Goal: Task Accomplishment & Management: Use online tool/utility

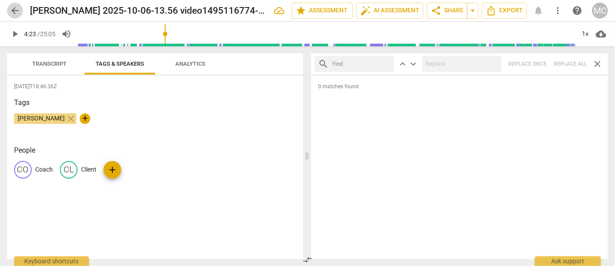
click at [21, 10] on span "arrow_back" at bounding box center [15, 10] width 16 height 11
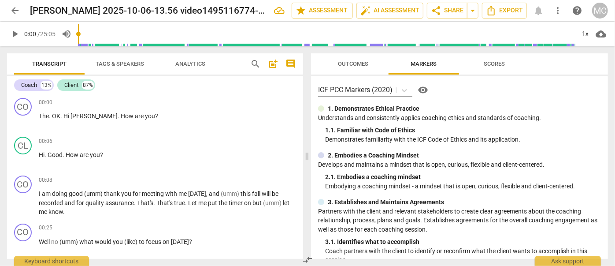
scroll to position [40, 0]
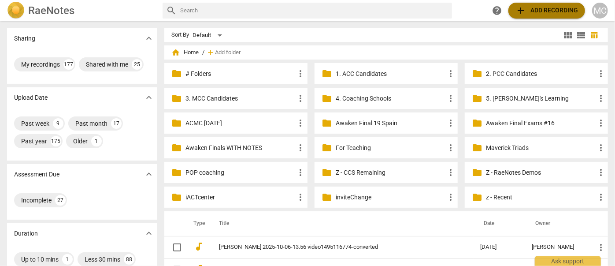
click at [538, 7] on span "add Add recording" at bounding box center [546, 10] width 63 height 11
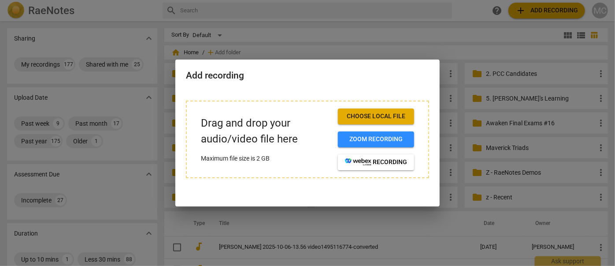
click at [382, 115] on span "Choose local file" at bounding box center [376, 116] width 62 height 9
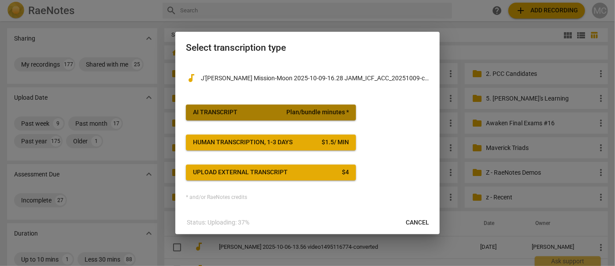
click at [229, 110] on div "AI Transcript" at bounding box center [215, 112] width 44 height 9
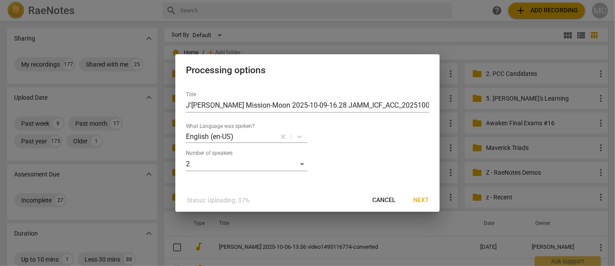
click at [419, 204] on span "Next" at bounding box center [421, 200] width 16 height 9
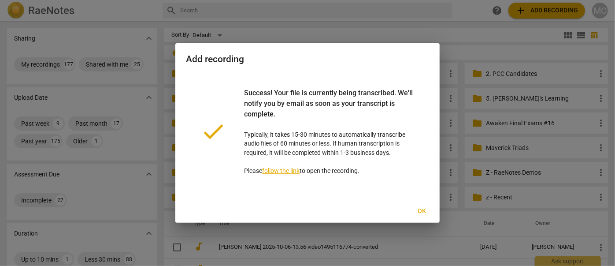
click at [416, 211] on span "Ok" at bounding box center [422, 211] width 14 height 9
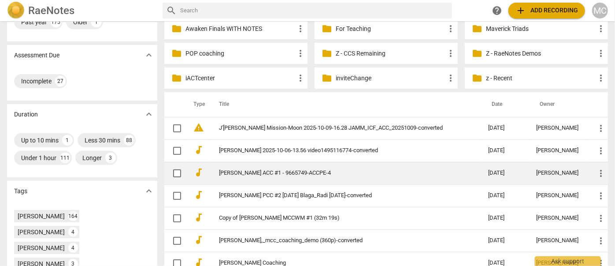
scroll to position [120, 0]
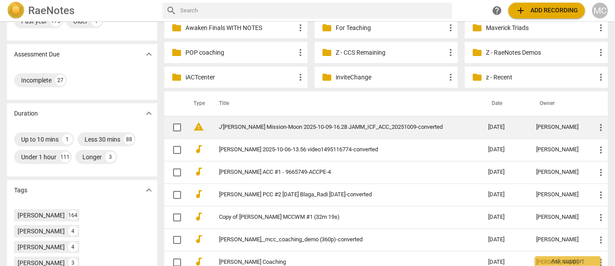
click at [314, 126] on link "J'[PERSON_NAME] Mission-Moon 2025-10-09-16.28 JAMM_ICF_ACC_20251009-converted" at bounding box center [337, 127] width 237 height 7
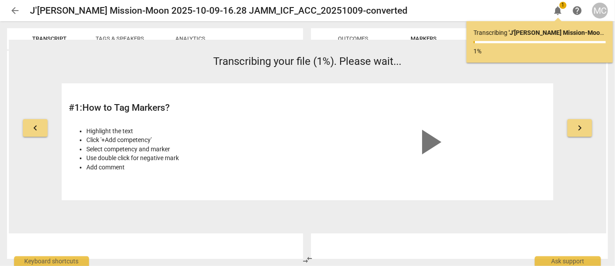
click at [15, 14] on span "arrow_back" at bounding box center [15, 10] width 11 height 11
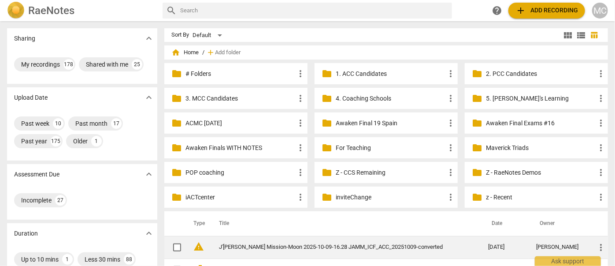
click at [350, 242] on td "J'[PERSON_NAME] Mission-Moon 2025-10-09-16.28 JAMM_ICF_ACC_20251009-converted" at bounding box center [344, 247] width 273 height 22
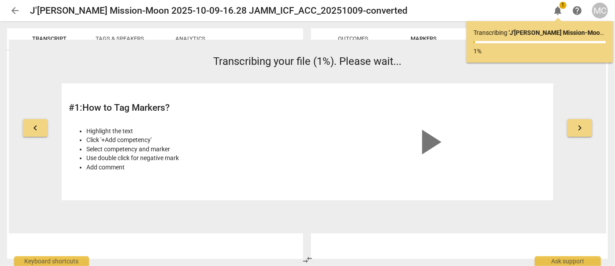
click at [11, 4] on button "arrow_back" at bounding box center [15, 11] width 16 height 16
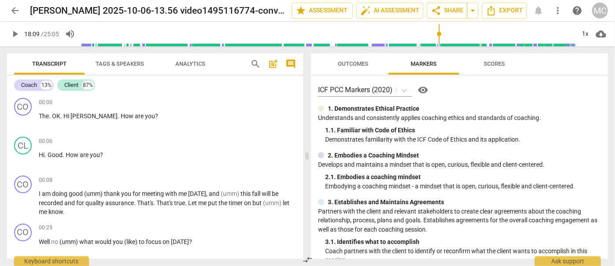
scroll to position [1682, 0]
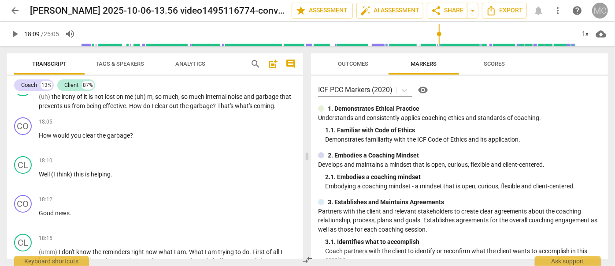
click at [599, 9] on div "MC" at bounding box center [600, 11] width 16 height 16
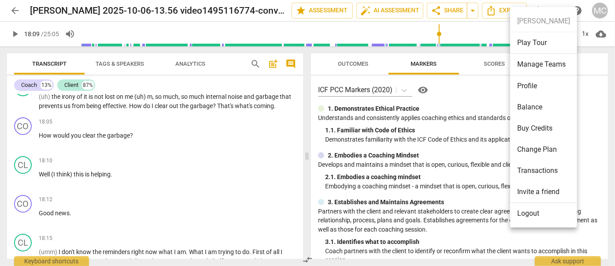
click at [536, 81] on li "Profile" at bounding box center [543, 85] width 67 height 21
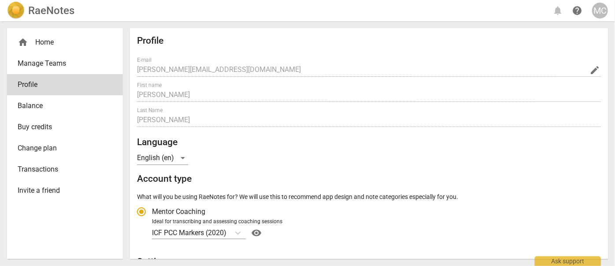
radio input "false"
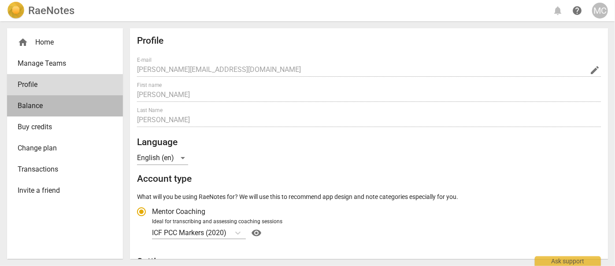
click at [42, 99] on link "Balance" at bounding box center [65, 105] width 116 height 21
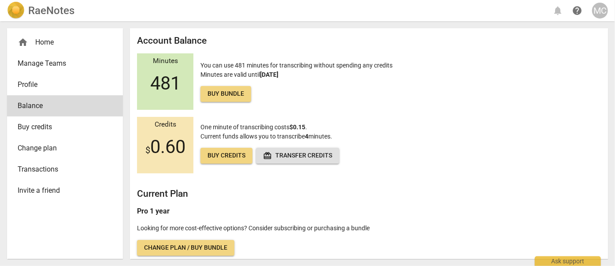
click at [40, 122] on span "Buy credits" at bounding box center [62, 127] width 88 height 11
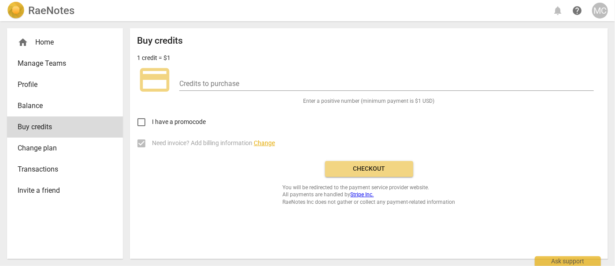
click at [46, 148] on span "Change plan" at bounding box center [62, 148] width 88 height 11
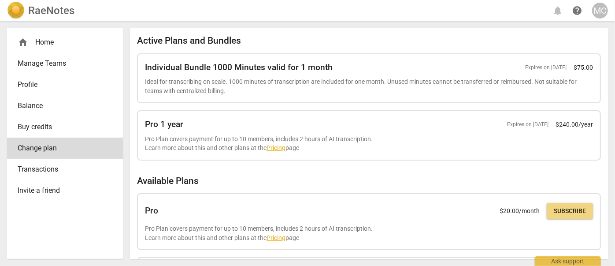
click at [46, 9] on h2 "RaeNotes" at bounding box center [51, 10] width 46 height 12
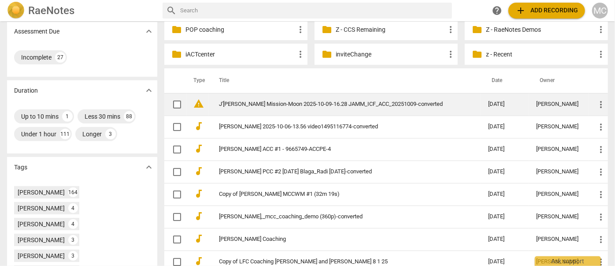
scroll to position [160, 0]
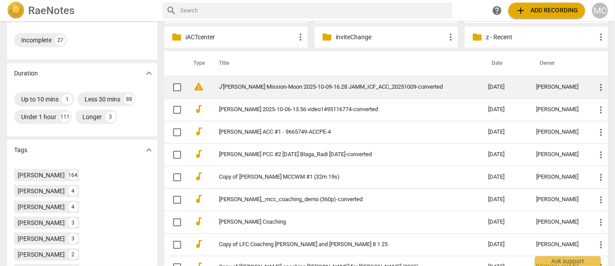
click at [223, 93] on td "J'[PERSON_NAME] Mission-Moon 2025-10-09-16.28 JAMM_ICF_ACC_20251009-converted" at bounding box center [344, 87] width 273 height 22
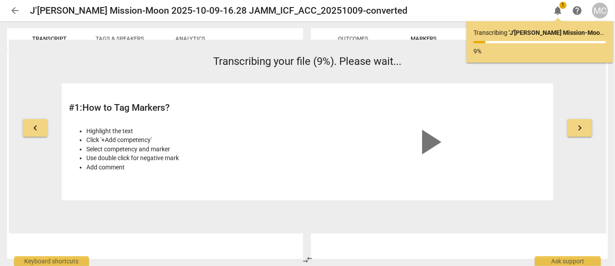
click at [18, 9] on span "arrow_back" at bounding box center [15, 10] width 11 height 11
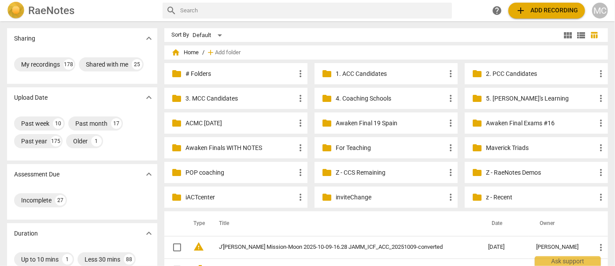
click at [221, 8] on input "text" at bounding box center [314, 11] width 268 height 14
type input "michele"
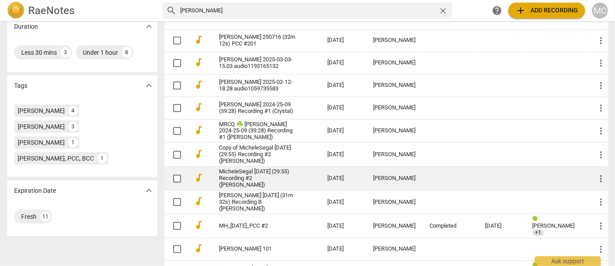
scroll to position [194, 0]
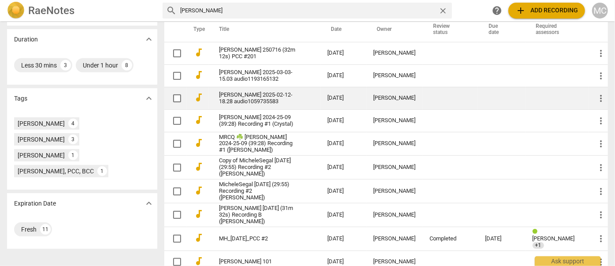
click at [244, 101] on link "Michele Segal 2025-02-12-18.28 audio1059735583" at bounding box center [257, 98] width 77 height 13
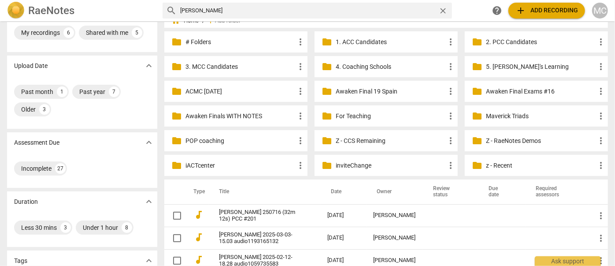
scroll to position [80, 0]
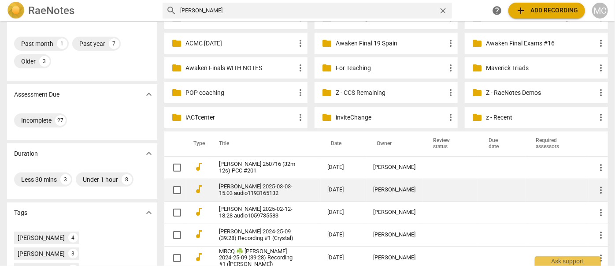
click at [259, 193] on link "Michele Segal 2025-03-03-15.03 audio1193165132" at bounding box center [257, 189] width 77 height 13
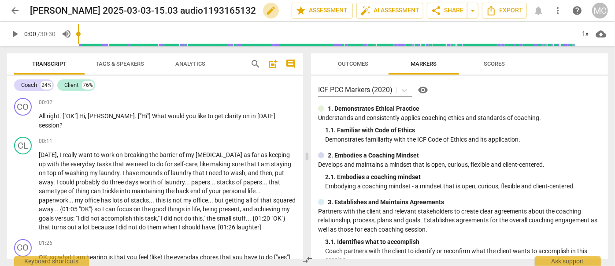
click at [266, 9] on span "edit" at bounding box center [271, 10] width 11 height 11
drag, startPoint x: 90, startPoint y: 7, endPoint x: 163, endPoint y: 13, distance: 72.9
click at [163, 13] on input "Michele Segal 2025-03-03-15.03 audio1193165132" at bounding box center [141, 10] width 223 height 17
click at [138, 10] on input "Michele Segal 2025-03-03-15.03 audio1193165132" at bounding box center [141, 10] width 223 height 17
drag, startPoint x: 137, startPoint y: 11, endPoint x: 258, endPoint y: 12, distance: 121.1
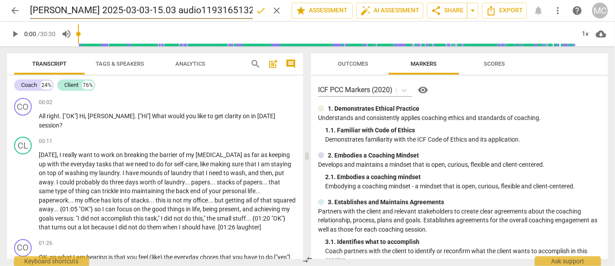
click at [258, 12] on div "Michele Segal 2025-03-03-15.03 audio1193165132 done clear" at bounding box center [157, 10] width 255 height 17
type input "Michele Segal 2025-03-03 Level 1 FPE"
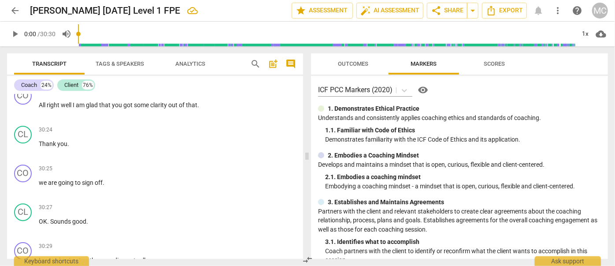
scroll to position [6443, 0]
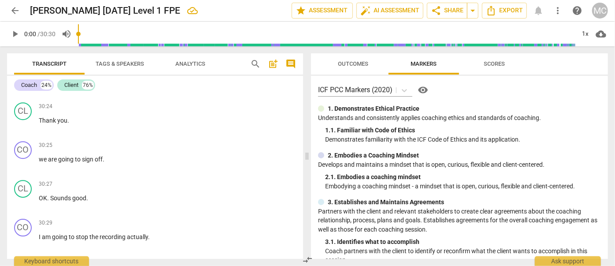
drag, startPoint x: 89, startPoint y: 133, endPoint x: 89, endPoint y: 209, distance: 76.2
click at [9, 8] on span "arrow_back" at bounding box center [15, 10] width 16 height 11
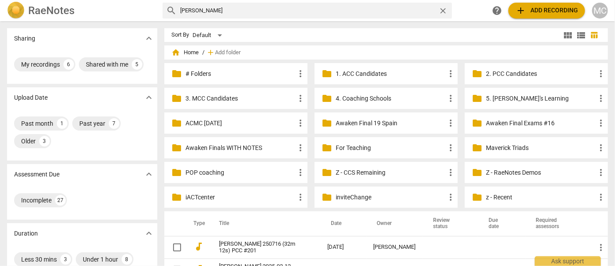
click at [446, 10] on span "close" at bounding box center [442, 10] width 9 height 9
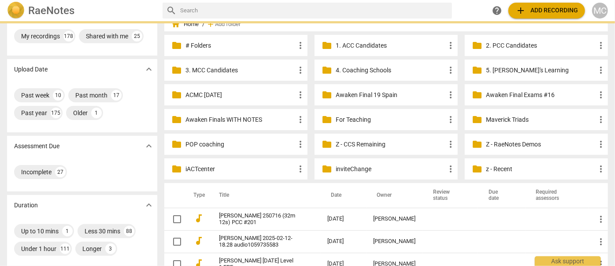
scroll to position [80, 0]
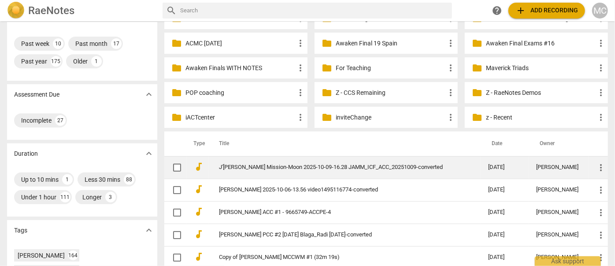
click at [240, 169] on link "J'[PERSON_NAME] Mission-Moon 2025-10-09-16.28 JAMM_ICF_ACC_20251009-converted" at bounding box center [337, 167] width 237 height 7
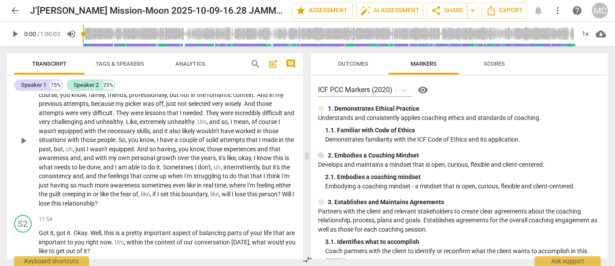
scroll to position [1241, 0]
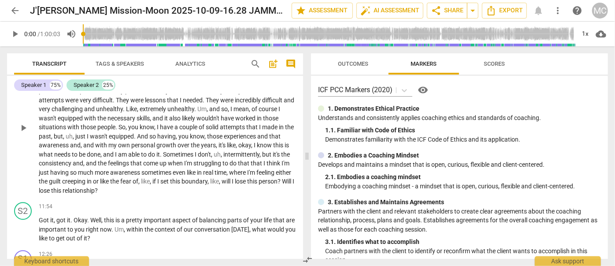
click at [132, 163] on p "Correct . Absolutely . Because it's , it's a new thing for me . Right . And aga…" at bounding box center [167, 127] width 257 height 136
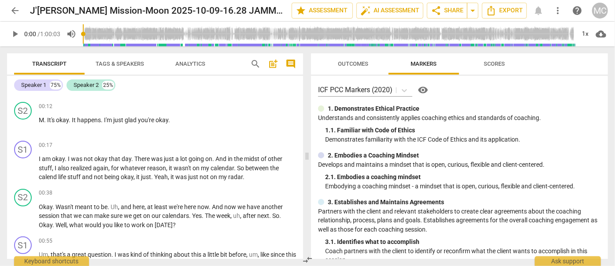
scroll to position [0, 0]
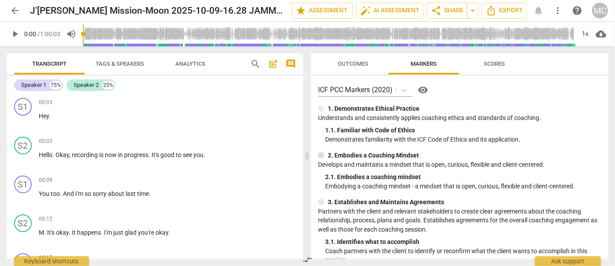
drag, startPoint x: 185, startPoint y: 181, endPoint x: 166, endPoint y: 17, distance: 165.4
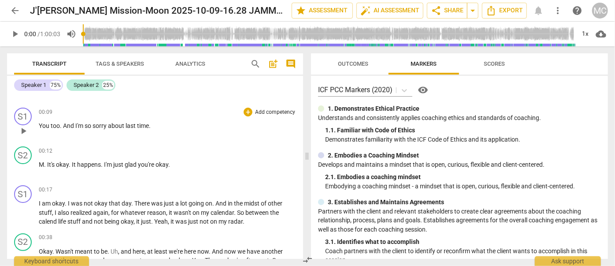
scroll to position [80, 0]
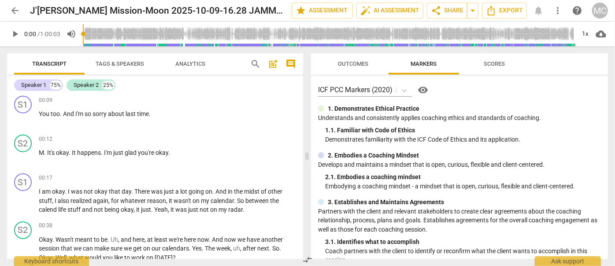
click at [251, 62] on span "search" at bounding box center [255, 64] width 11 height 11
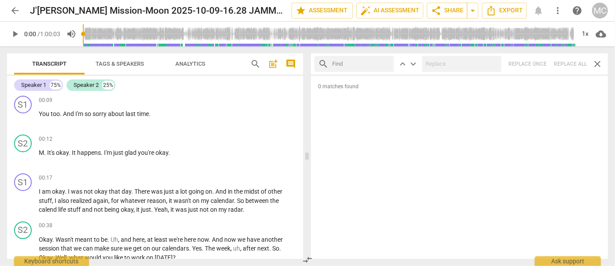
click at [364, 64] on input "text" at bounding box center [361, 64] width 58 height 14
click at [567, 63] on div "search keyboard_arrow_up keyboard_arrow_down Replace once Replace all close" at bounding box center [459, 63] width 297 height 21
click at [388, 63] on input "text" at bounding box center [361, 64] width 58 height 14
click at [353, 63] on input "text" at bounding box center [361, 64] width 58 height 14
type input ","
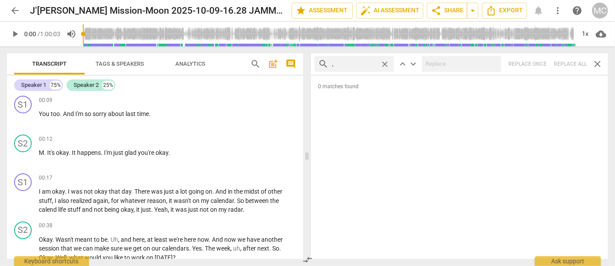
click at [564, 66] on span "Replace all" at bounding box center [570, 63] width 33 height 7
click at [385, 64] on span "close" at bounding box center [384, 63] width 9 height 9
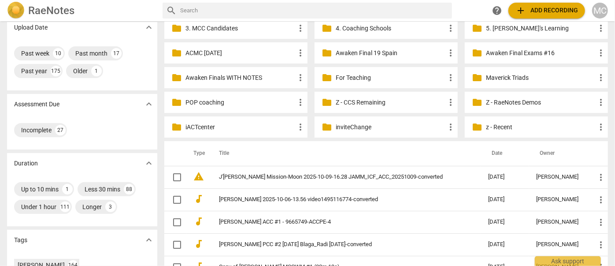
scroll to position [160, 0]
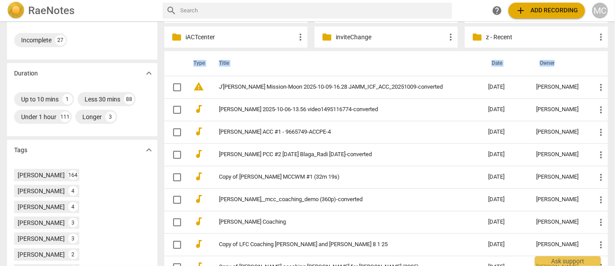
drag, startPoint x: 186, startPoint y: 61, endPoint x: 532, endPoint y: 65, distance: 346.6
click at [532, 65] on tr "Type Title Date Owner" at bounding box center [385, 63] width 443 height 25
click at [339, 62] on th "Title" at bounding box center [344, 63] width 273 height 25
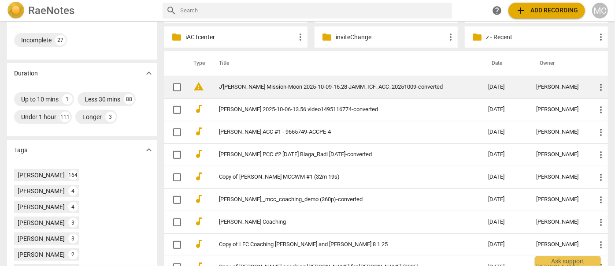
click at [278, 90] on link "J'[PERSON_NAME] Mission-Moon 2025-10-09-16.28 JAMM_ICF_ACC_20251009-converted" at bounding box center [337, 87] width 237 height 7
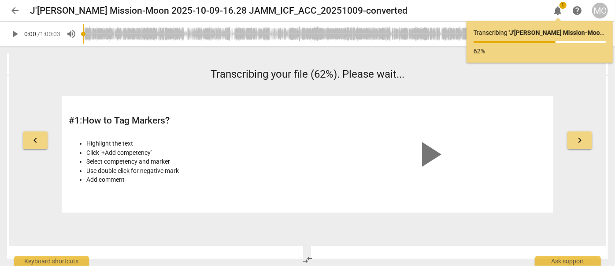
click at [12, 10] on span "arrow_back" at bounding box center [15, 10] width 11 height 11
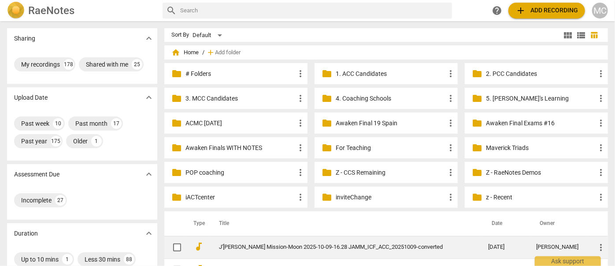
click at [340, 242] on td "J'[PERSON_NAME] Mission-Moon 2025-10-09-16.28 JAMM_ICF_ACC_20251009-converted" at bounding box center [344, 247] width 273 height 22
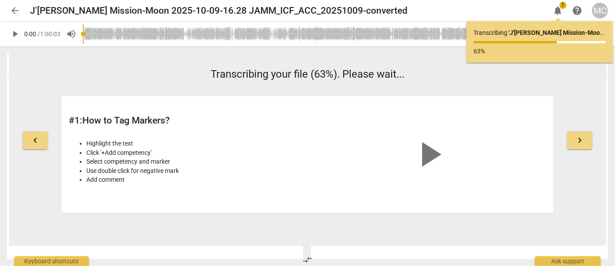
click at [14, 11] on span "arrow_back" at bounding box center [15, 10] width 11 height 11
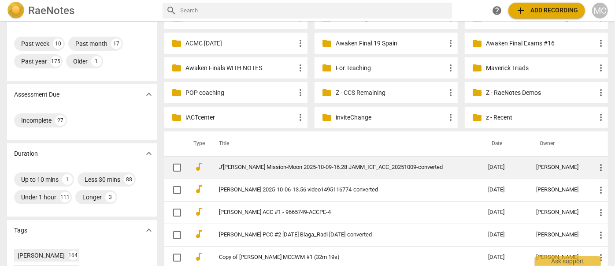
scroll to position [120, 0]
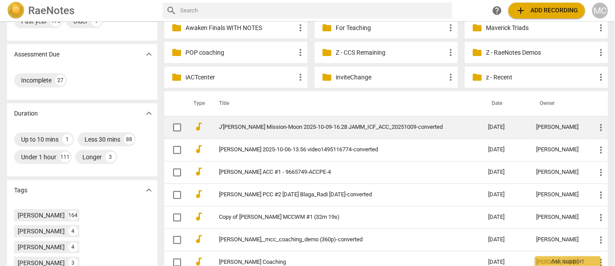
click at [283, 126] on link "J'[PERSON_NAME] Mission-Moon 2025-10-09-16.28 JAMM_ICF_ACC_20251009-converted" at bounding box center [337, 127] width 237 height 7
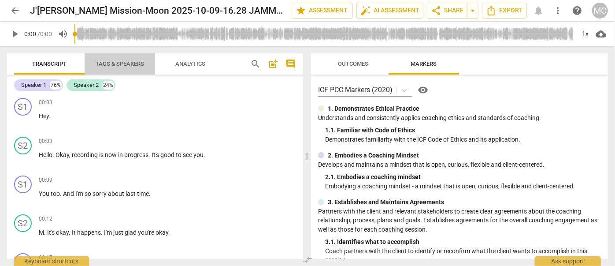
click at [111, 66] on span "Tags & Speakers" at bounding box center [120, 63] width 48 height 7
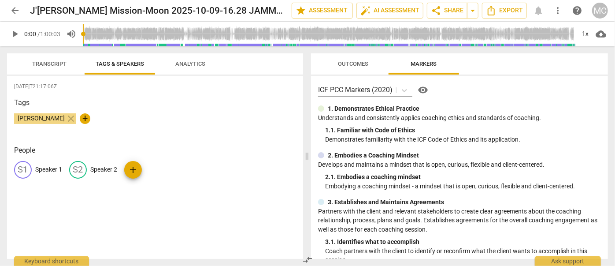
click at [96, 166] on p "Speaker 2" at bounding box center [103, 169] width 27 height 9
type input "Coach"
click at [48, 170] on p "Speaker 1" at bounding box center [48, 169] width 27 height 9
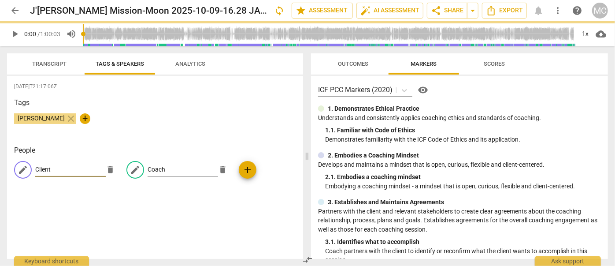
type input "Client"
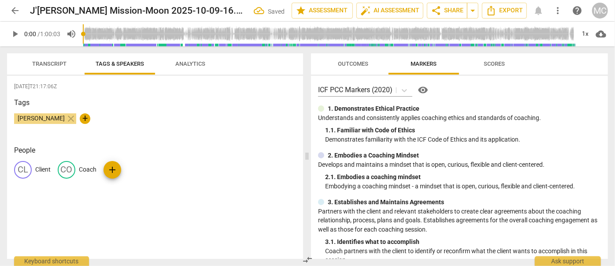
click at [58, 61] on span "Transcript" at bounding box center [49, 63] width 34 height 7
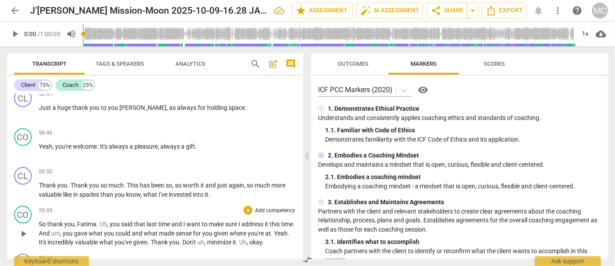
scroll to position [10676, 0]
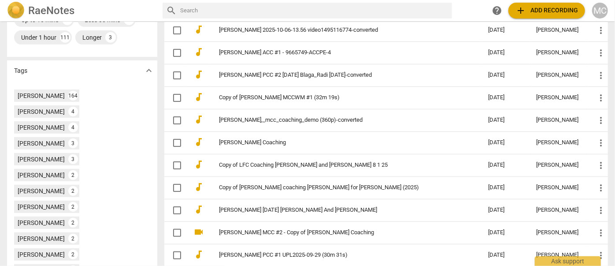
scroll to position [80, 0]
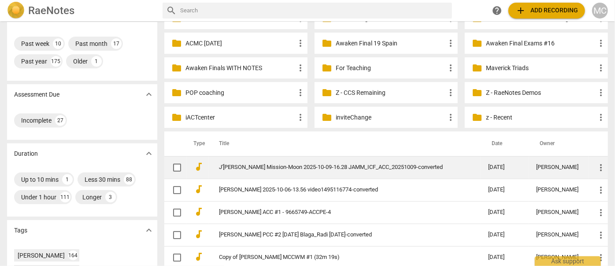
click at [249, 165] on link "J'[PERSON_NAME] Mission-Moon 2025-10-09-16.28 JAMM_ICF_ACC_20251009-converted" at bounding box center [337, 167] width 237 height 7
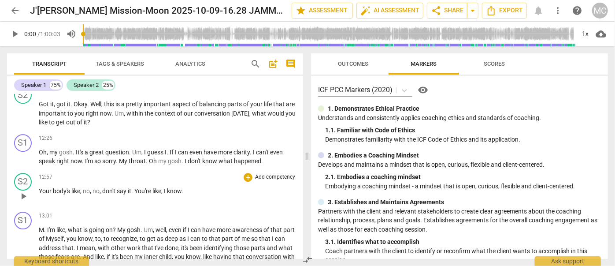
scroll to position [1361, 0]
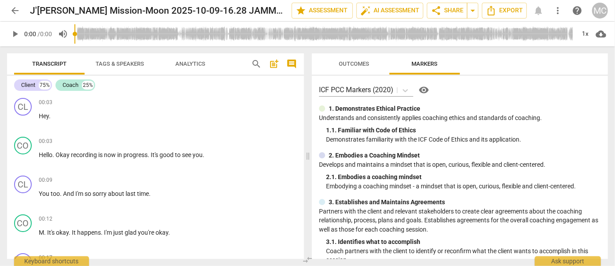
click at [258, 63] on span "search" at bounding box center [256, 64] width 11 height 11
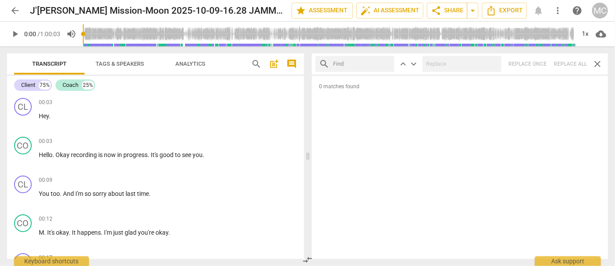
click at [367, 63] on input "text" at bounding box center [362, 64] width 58 height 14
type input ". um"
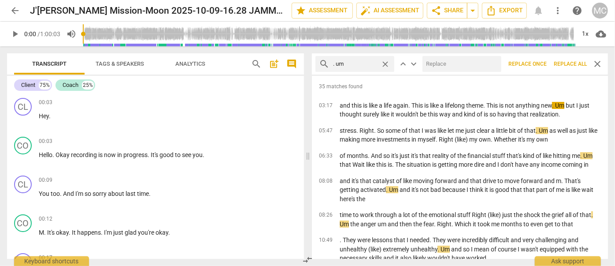
click at [432, 64] on input "text" at bounding box center [459, 64] width 75 height 14
type input "(umm)"
click at [565, 65] on span "Replace all" at bounding box center [570, 63] width 33 height 7
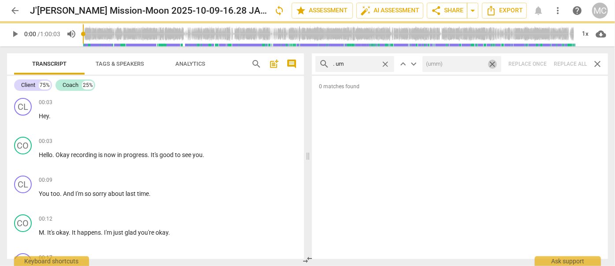
click at [493, 63] on span "close" at bounding box center [491, 63] width 9 height 9
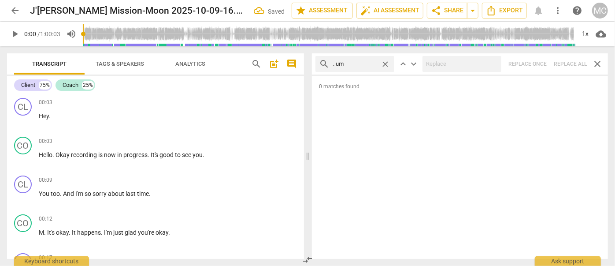
click at [385, 63] on span "close" at bounding box center [384, 63] width 9 height 9
click at [359, 62] on input "text" at bounding box center [362, 64] width 58 height 14
type input ". uh"
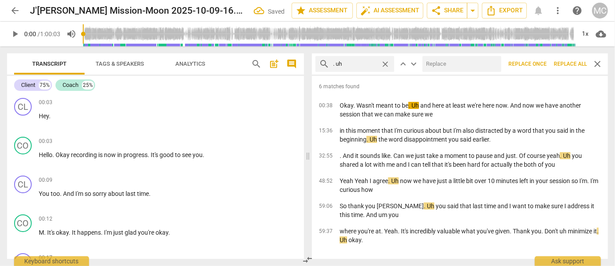
click at [445, 64] on input "text" at bounding box center [459, 64] width 75 height 14
type input "(uh)"
click at [571, 63] on span "Replace all" at bounding box center [570, 63] width 33 height 7
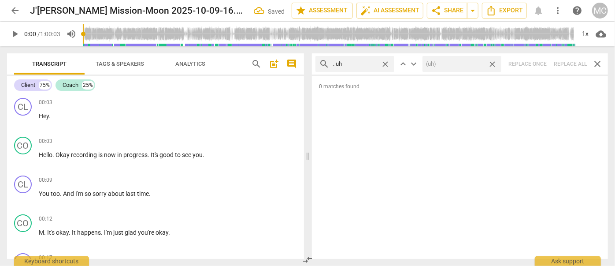
click at [493, 64] on span "close" at bounding box center [491, 63] width 9 height 9
click at [383, 62] on span "close" at bounding box center [384, 63] width 9 height 9
click at [356, 65] on input "text" at bounding box center [362, 64] width 58 height 14
type input "um"
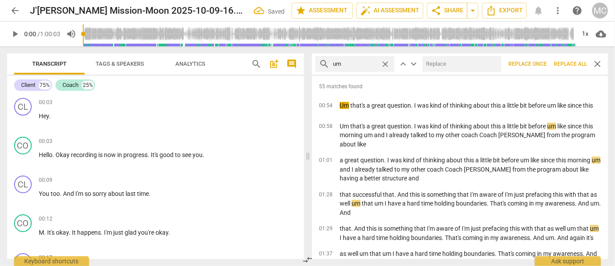
click at [459, 66] on input "text" at bounding box center [459, 64] width 75 height 14
type input "(umm)"
drag, startPoint x: 569, startPoint y: 65, endPoint x: 493, endPoint y: 62, distance: 75.8
click at [569, 65] on span "Replace all" at bounding box center [570, 63] width 33 height 7
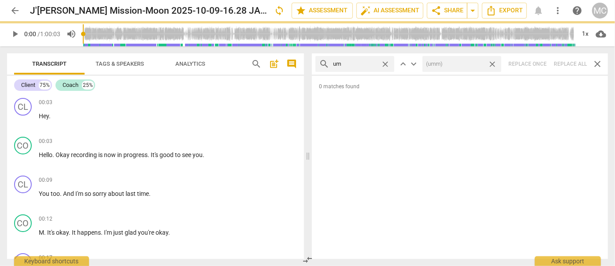
drag, startPoint x: 493, startPoint y: 62, endPoint x: 396, endPoint y: 66, distance: 96.9
click at [493, 62] on span "close" at bounding box center [491, 63] width 9 height 9
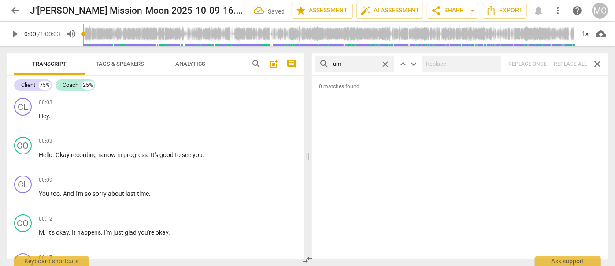
click at [386, 65] on span "close" at bounding box center [384, 63] width 9 height 9
click at [366, 65] on input "text" at bounding box center [362, 64] width 58 height 14
type input "uh"
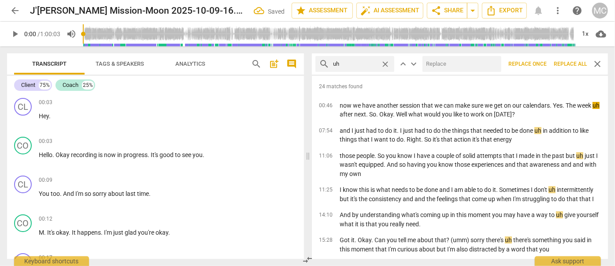
click at [449, 64] on input "text" at bounding box center [459, 64] width 75 height 14
type input "(uh)"
click at [566, 63] on span "Replace all" at bounding box center [570, 63] width 33 height 7
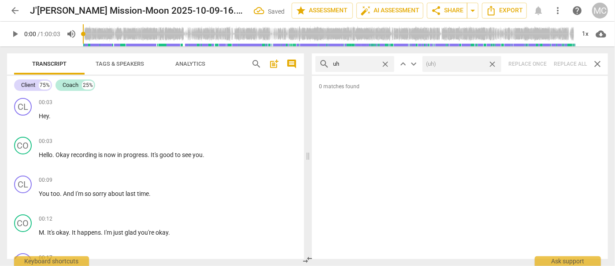
drag, startPoint x: 493, startPoint y: 65, endPoint x: 437, endPoint y: 64, distance: 55.5
click at [493, 65] on span "close" at bounding box center [491, 63] width 9 height 9
drag, startPoint x: 385, startPoint y: 65, endPoint x: 368, endPoint y: 63, distance: 17.3
click at [385, 65] on span "close" at bounding box center [384, 63] width 9 height 9
click at [361, 62] on input "text" at bounding box center [362, 64] width 58 height 14
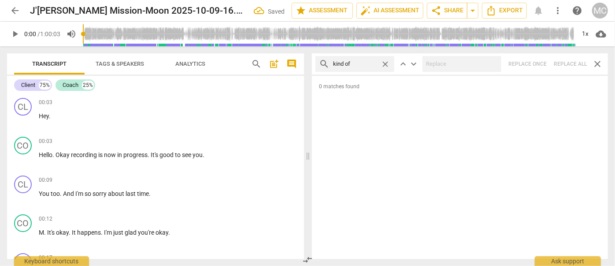
type input "kind of"
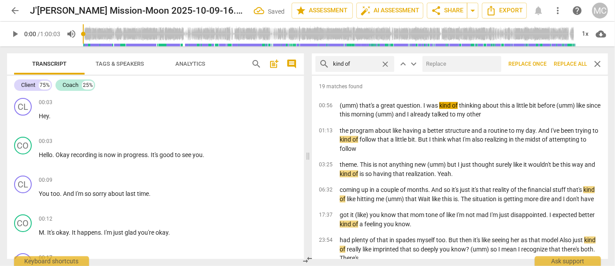
click at [446, 70] on input "text" at bounding box center [459, 64] width 75 height 14
type input "(kind of)"
click at [571, 65] on span "Replace all" at bounding box center [570, 63] width 33 height 7
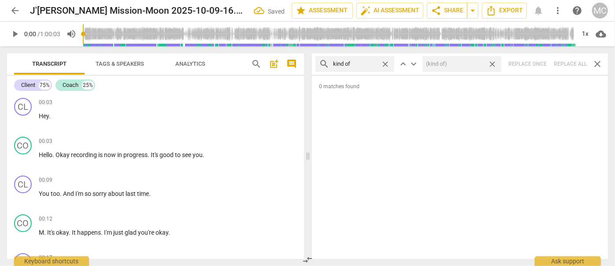
click at [493, 64] on span "close" at bounding box center [491, 63] width 9 height 9
click at [384, 63] on span "close" at bounding box center [384, 63] width 9 height 9
click at [364, 63] on input "text" at bounding box center [362, 64] width 58 height 14
type input "sort of"
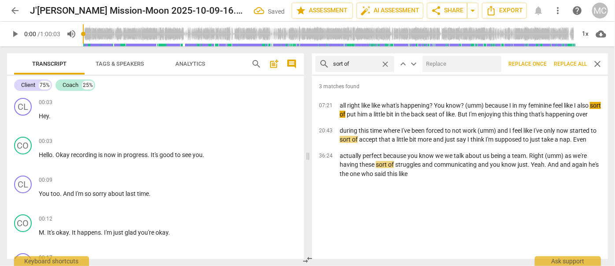
click at [448, 68] on input "text" at bounding box center [459, 64] width 75 height 14
type input "(sort of)"
click at [574, 64] on span "Replace all" at bounding box center [570, 63] width 33 height 7
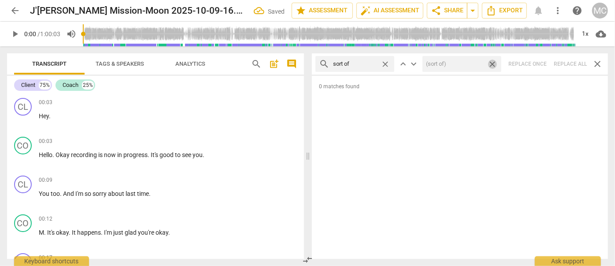
drag, startPoint x: 494, startPoint y: 64, endPoint x: 399, endPoint y: 63, distance: 94.7
click at [494, 64] on span "close" at bounding box center [491, 63] width 9 height 9
click at [387, 64] on span "close" at bounding box center [384, 63] width 9 height 9
click at [366, 64] on input "text" at bounding box center [362, 64] width 58 height 14
type input "and then"
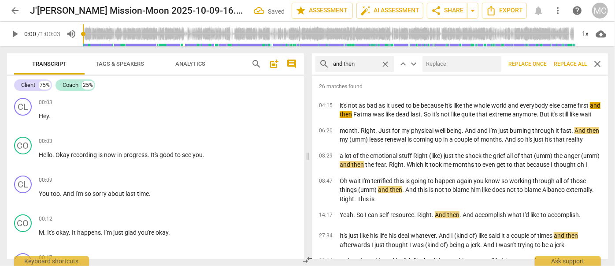
click at [438, 64] on input "text" at bounding box center [459, 64] width 75 height 14
type input "(Then)"
click at [567, 65] on span "Replace all" at bounding box center [570, 63] width 33 height 7
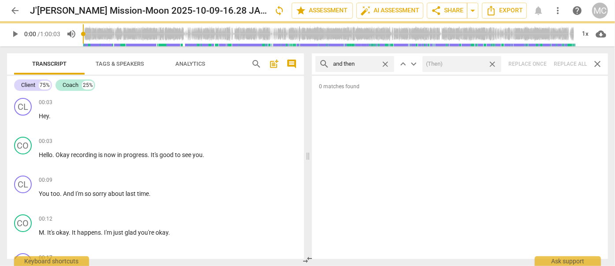
drag, startPoint x: 492, startPoint y: 63, endPoint x: 409, endPoint y: 69, distance: 83.4
click at [492, 63] on span "close" at bounding box center [491, 63] width 9 height 9
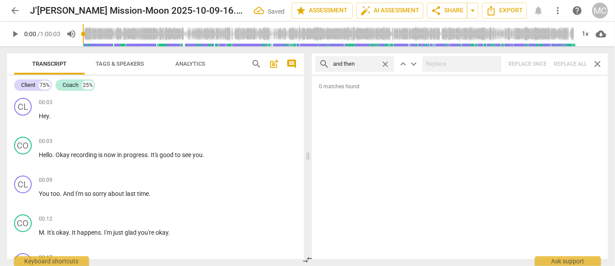
drag, startPoint x: 384, startPoint y: 63, endPoint x: 376, endPoint y: 63, distance: 8.4
click at [384, 63] on span "close" at bounding box center [384, 63] width 9 height 9
click at [376, 63] on input "text" at bounding box center [355, 64] width 44 height 14
type input "like"
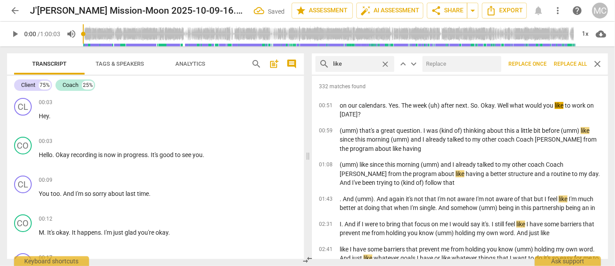
click at [435, 65] on input "text" at bounding box center [459, 64] width 75 height 14
type input "(like)"
click at [566, 65] on span "Replace all" at bounding box center [570, 63] width 33 height 7
click at [494, 63] on span "close" at bounding box center [491, 63] width 9 height 9
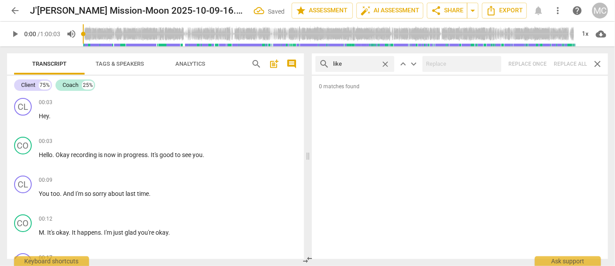
click at [385, 63] on span "close" at bounding box center [384, 63] width 9 height 9
click at [370, 63] on input "text" at bounding box center [362, 64] width 58 height 14
type input "just"
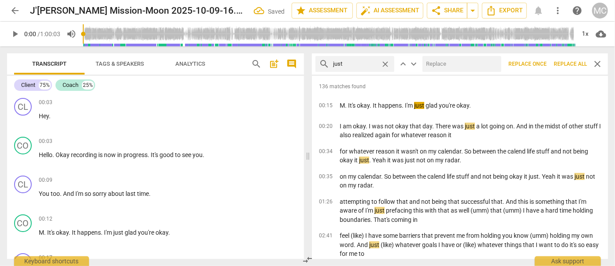
click at [438, 62] on input "text" at bounding box center [459, 64] width 75 height 14
type input "(just)"
click at [568, 65] on span "Replace all" at bounding box center [570, 63] width 33 height 7
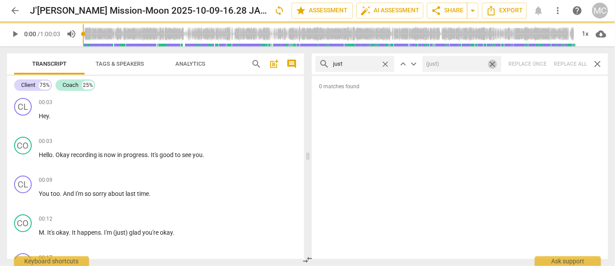
drag, startPoint x: 493, startPoint y: 63, endPoint x: 402, endPoint y: 66, distance: 90.8
click at [493, 63] on span "close" at bounding box center [491, 63] width 9 height 9
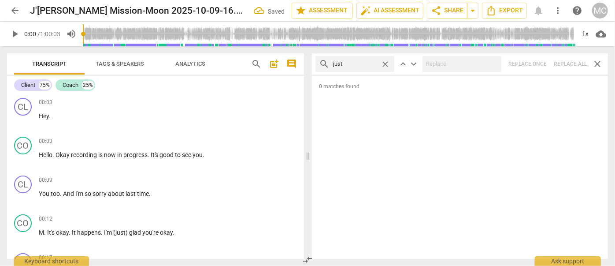
click at [382, 62] on span "close" at bounding box center [384, 63] width 9 height 9
click at [357, 62] on input "text" at bounding box center [362, 64] width 58 height 14
type input "you know"
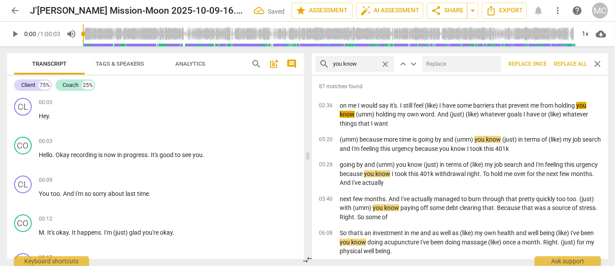
click at [436, 66] on input "text" at bounding box center [459, 64] width 75 height 14
type input "(you know)"
click at [568, 65] on span "Replace all" at bounding box center [570, 63] width 33 height 7
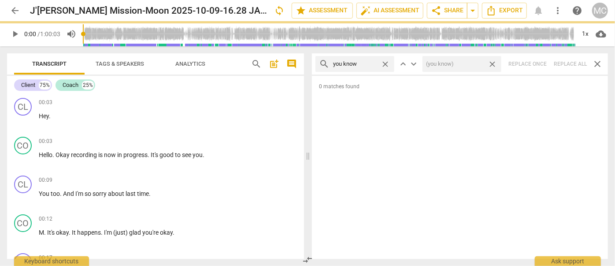
click at [490, 64] on span "close" at bounding box center [491, 63] width 9 height 9
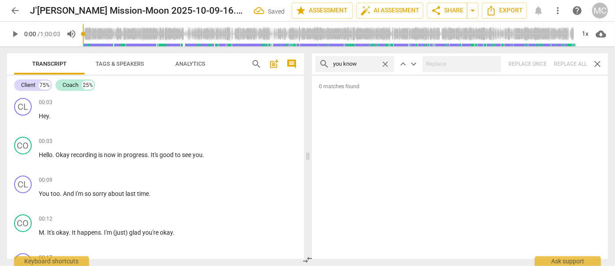
click at [383, 61] on span "close" at bounding box center [384, 63] width 9 height 9
drag, startPoint x: 356, startPoint y: 63, endPoint x: 362, endPoint y: 53, distance: 11.5
click at [356, 63] on input "text" at bounding box center [362, 64] width 58 height 14
type input "I guess"
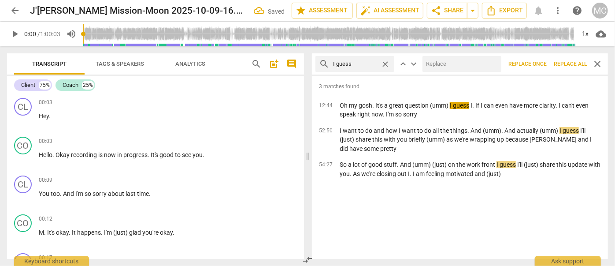
click at [454, 64] on input "text" at bounding box center [459, 64] width 75 height 14
type input "(I guess)"
click at [569, 62] on span "Replace all" at bounding box center [570, 63] width 33 height 7
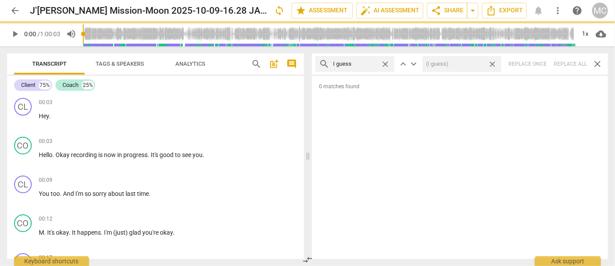
click at [494, 63] on span "close" at bounding box center [491, 63] width 9 height 9
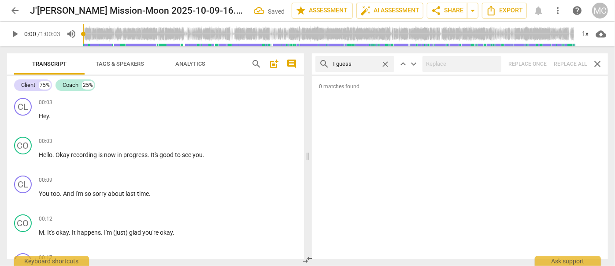
click at [385, 63] on span "close" at bounding box center [384, 63] width 9 height 9
click at [356, 62] on input "text" at bounding box center [362, 64] width 58 height 14
type input "I mean"
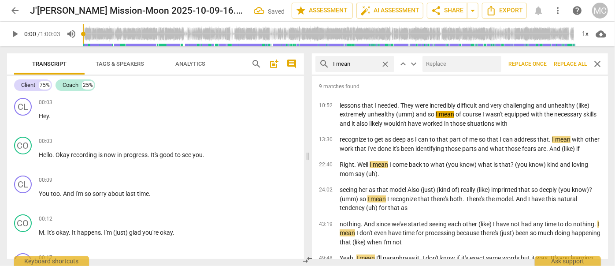
click at [435, 58] on input "text" at bounding box center [459, 64] width 75 height 14
type input "(I mean)"
click at [562, 62] on span "Replace all" at bounding box center [570, 63] width 33 height 7
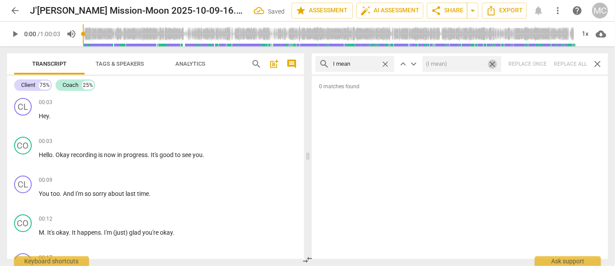
click at [493, 65] on span "close" at bounding box center [491, 63] width 9 height 9
click at [387, 63] on span "close" at bounding box center [384, 63] width 9 height 9
click at [367, 65] on input "text" at bounding box center [362, 64] width 58 height 14
type input "okay"
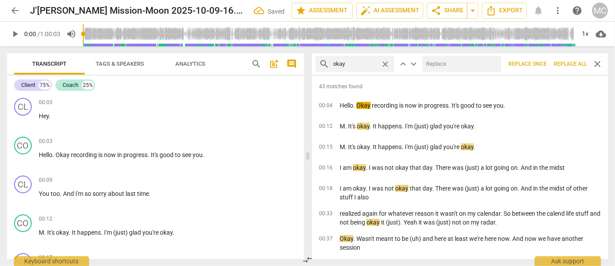
click at [466, 67] on input "text" at bounding box center [459, 64] width 75 height 14
type input "OK"
drag, startPoint x: 561, startPoint y: 59, endPoint x: 495, endPoint y: 64, distance: 66.3
click at [561, 59] on button "Replace all" at bounding box center [570, 64] width 40 height 16
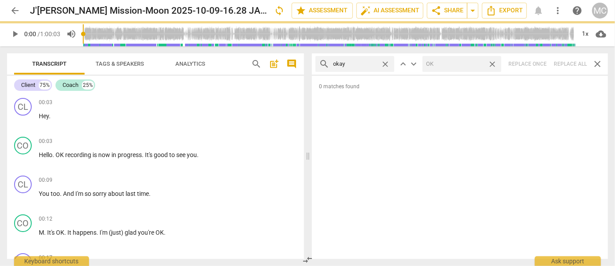
drag, startPoint x: 494, startPoint y: 63, endPoint x: 390, endPoint y: 62, distance: 104.4
click at [494, 63] on span "close" at bounding box center [491, 63] width 9 height 9
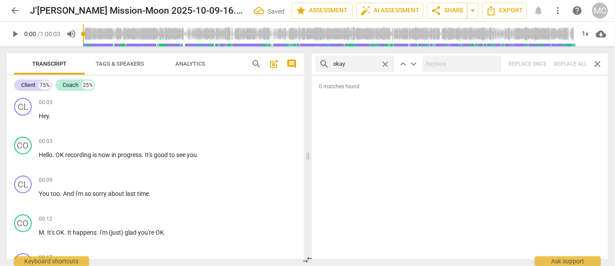
drag, startPoint x: 384, startPoint y: 63, endPoint x: 377, endPoint y: 63, distance: 7.5
click at [384, 63] on span "close" at bounding box center [384, 63] width 9 height 9
click at [373, 63] on input "text" at bounding box center [362, 64] width 58 height 14
type input "maybe"
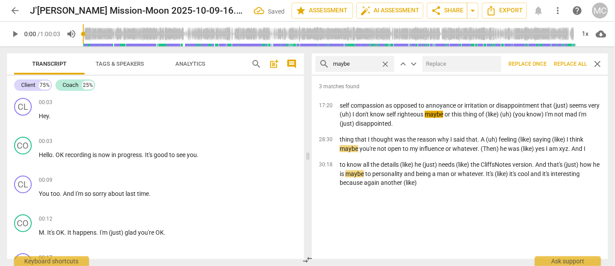
click at [448, 65] on input "text" at bounding box center [459, 64] width 75 height 14
type input "(Maybe)"
click at [567, 61] on span "Replace all" at bounding box center [570, 63] width 33 height 7
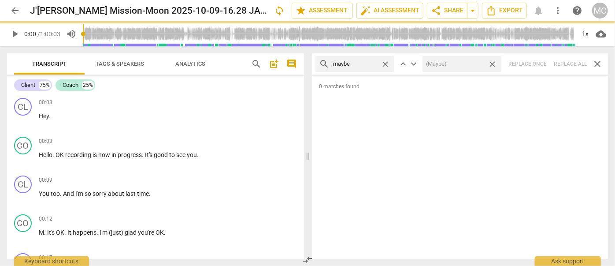
click at [492, 64] on span "close" at bounding box center [491, 63] width 9 height 9
click at [390, 64] on div "close" at bounding box center [387, 63] width 14 height 9
click at [388, 63] on span "close" at bounding box center [384, 63] width 9 height 9
click at [369, 63] on input "text" at bounding box center [362, 64] width 58 height 14
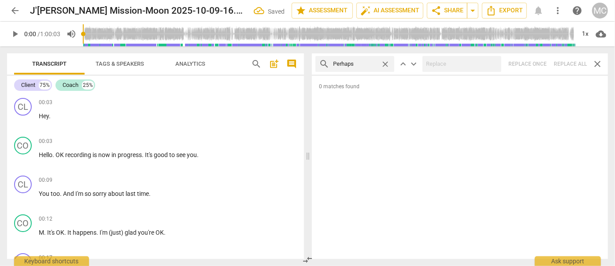
type input "Perhaps"
click at [573, 63] on div "search Perhaps close keyboard_arrow_up keyboard_arrow_down Replace once Replace…" at bounding box center [460, 63] width 296 height 21
click at [386, 65] on span "close" at bounding box center [384, 63] width 9 height 9
click at [363, 65] on input "text" at bounding box center [362, 64] width 58 height 14
type input "almost"
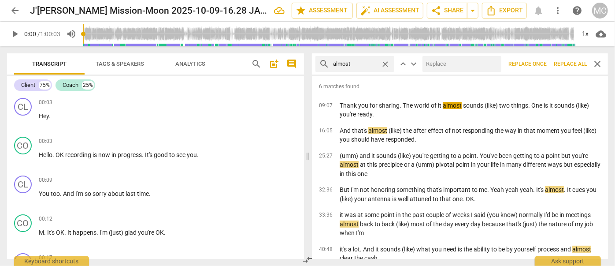
click at [455, 67] on input "text" at bounding box center [459, 64] width 75 height 14
type input "(almost)"
click at [571, 65] on span "Replace all" at bounding box center [570, 63] width 33 height 7
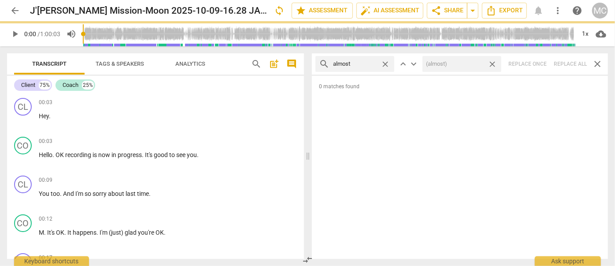
drag, startPoint x: 492, startPoint y: 64, endPoint x: 406, endPoint y: 67, distance: 86.4
click at [492, 64] on span "close" at bounding box center [491, 63] width 9 height 9
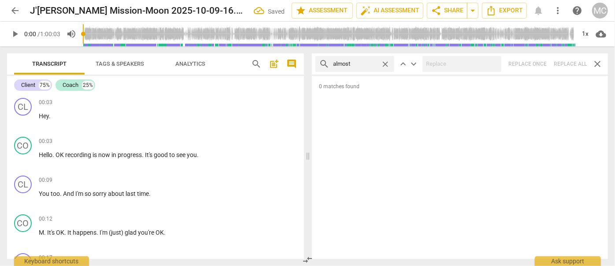
click at [386, 61] on span "close" at bounding box center [384, 63] width 9 height 9
click at [362, 65] on input "text" at bounding box center [362, 64] width 58 height 14
type input "I think"
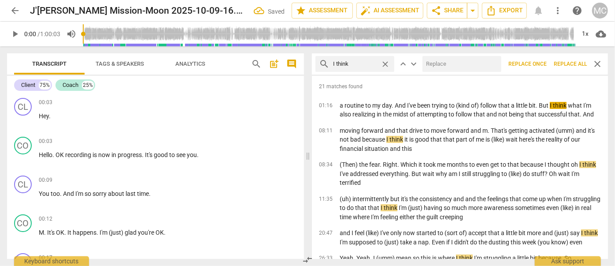
click at [447, 61] on input "text" at bounding box center [459, 64] width 75 height 14
type input "(I think)"
drag, startPoint x: 576, startPoint y: 63, endPoint x: 507, endPoint y: 66, distance: 68.3
click at [576, 63] on span "Replace all" at bounding box center [570, 63] width 33 height 7
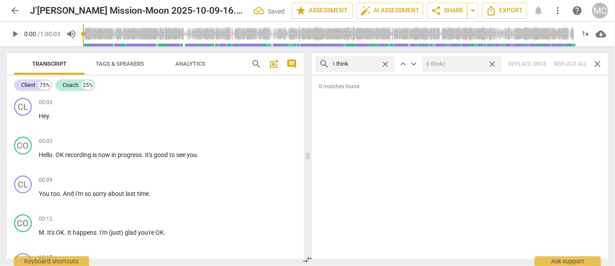
drag, startPoint x: 493, startPoint y: 65, endPoint x: 414, endPoint y: 68, distance: 78.4
click at [493, 65] on span "close" at bounding box center [491, 63] width 9 height 9
click at [384, 63] on span "close" at bounding box center [384, 63] width 9 height 9
click at [365, 64] on input "text" at bounding box center [362, 64] width 58 height 14
type input "basically"
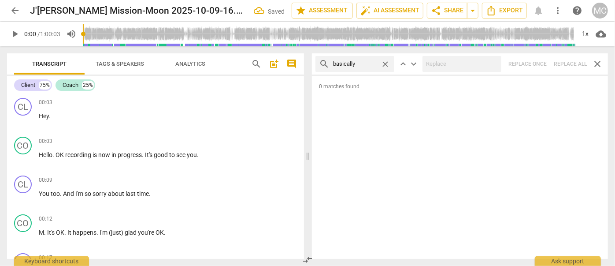
click at [565, 58] on div "search basically close keyboard_arrow_up keyboard_arrow_down Replace once Repla…" at bounding box center [460, 63] width 296 height 21
click at [384, 63] on span "close" at bounding box center [384, 63] width 9 height 9
click at [361, 62] on input "text" at bounding box center [362, 64] width 58 height 14
type input "gonna"
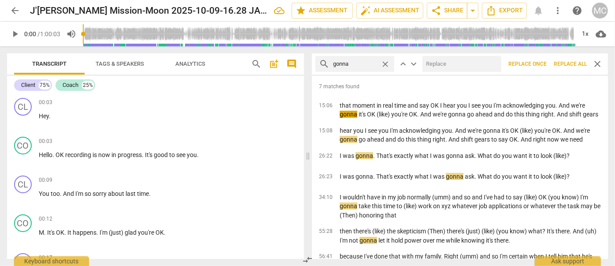
click at [453, 62] on input "text" at bounding box center [459, 64] width 75 height 14
type input "going to"
click at [565, 59] on button "Replace all" at bounding box center [570, 64] width 40 height 16
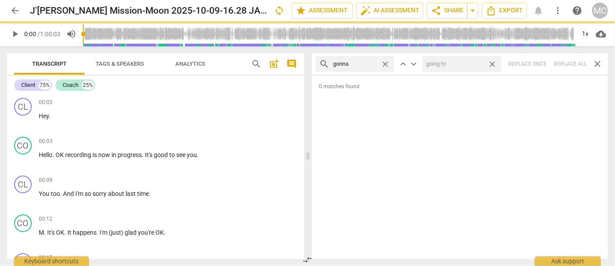
drag, startPoint x: 493, startPoint y: 64, endPoint x: 376, endPoint y: 66, distance: 117.6
click at [493, 64] on span "close" at bounding box center [491, 63] width 9 height 9
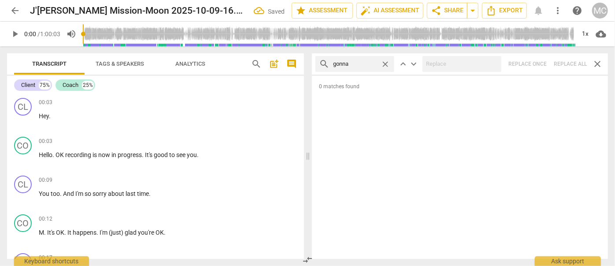
drag, startPoint x: 388, startPoint y: 64, endPoint x: 376, endPoint y: 64, distance: 11.9
click at [388, 64] on span "close" at bounding box center [384, 63] width 9 height 9
click at [358, 64] on input "text" at bounding box center [362, 64] width 58 height 14
type input "wanna"
click at [569, 61] on div "search wanna close keyboard_arrow_up keyboard_arrow_down Replace once Replace a…" at bounding box center [460, 63] width 296 height 21
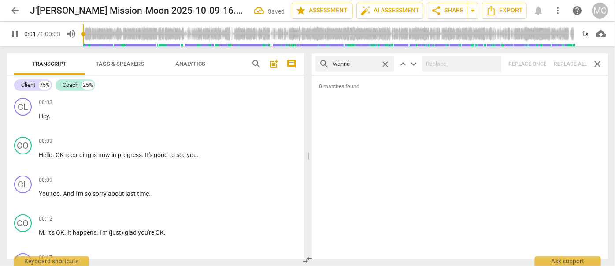
click at [384, 63] on span "close" at bounding box center [384, 63] width 9 height 9
type input "2"
click at [367, 63] on input "text" at bounding box center [362, 64] width 58 height 14
type input "2"
type input "gotcha"
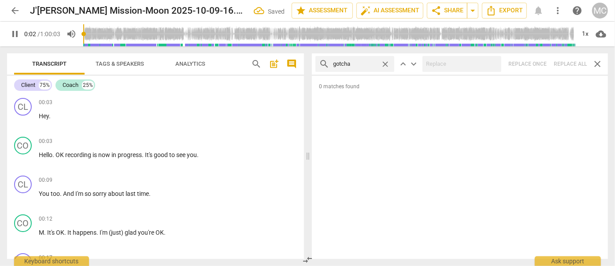
type input "3"
type input "gotcha"
click at [572, 65] on div "search gotcha close keyboard_arrow_up keyboard_arrow_down Replace once Replace …" at bounding box center [460, 63] width 296 height 21
click at [384, 62] on span "close" at bounding box center [384, 63] width 9 height 9
type input "6"
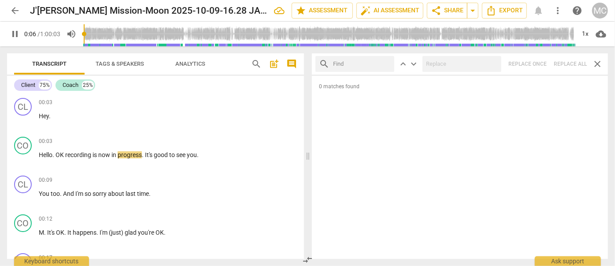
drag, startPoint x: 375, startPoint y: 63, endPoint x: 374, endPoint y: 70, distance: 6.7
click at [375, 63] on input "text" at bounding box center [362, 64] width 58 height 14
type input "7"
type input "got"
type input "8"
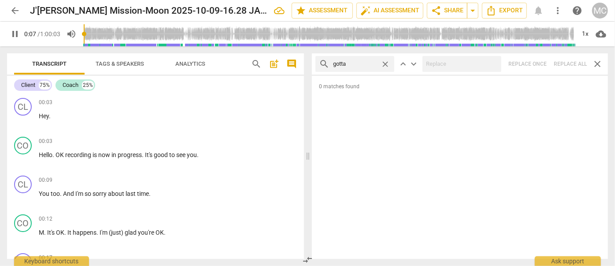
type input "gotta"
type input "9"
click at [568, 67] on div "search gotta close keyboard_arrow_up keyboard_arrow_down Replace once Replace a…" at bounding box center [460, 63] width 296 height 21
click at [388, 64] on span "close" at bounding box center [384, 63] width 9 height 9
click at [376, 66] on input "text" at bounding box center [362, 64] width 58 height 14
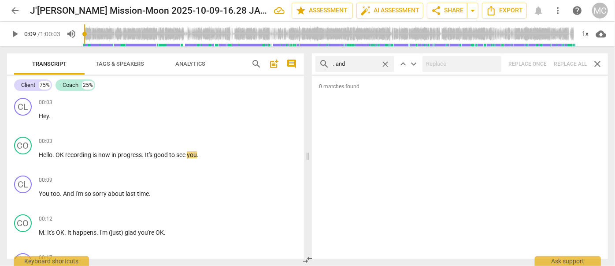
type input ". and"
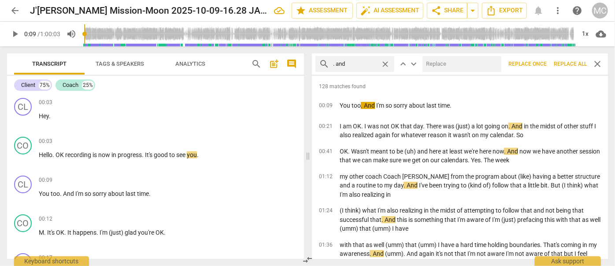
click at [441, 61] on input "text" at bounding box center [459, 64] width 75 height 14
type input ", and"
click at [569, 64] on span "Replace all" at bounding box center [570, 63] width 33 height 7
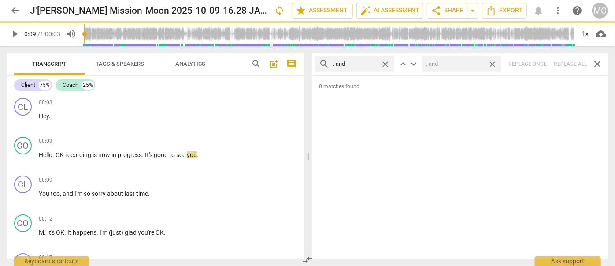
drag, startPoint x: 492, startPoint y: 63, endPoint x: 386, endPoint y: 63, distance: 105.7
click at [492, 63] on span "close" at bounding box center [491, 63] width 9 height 9
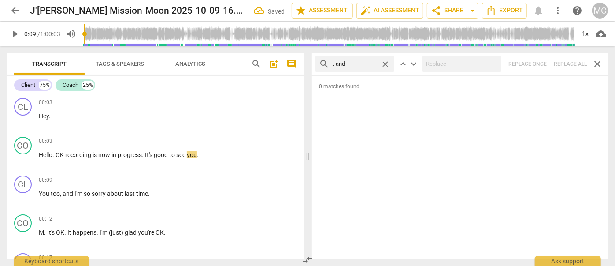
click at [386, 63] on span "close" at bounding box center [384, 63] width 9 height 9
click at [357, 59] on input "text" at bounding box center [362, 64] width 58 height 14
type input ". but"
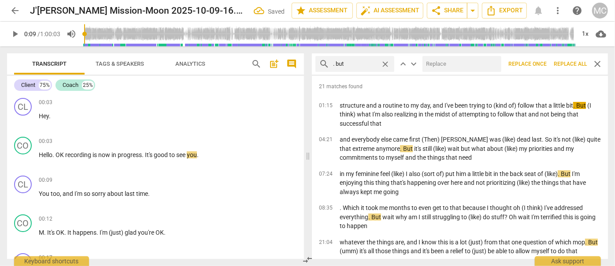
click at [451, 64] on input "text" at bounding box center [459, 64] width 75 height 14
type input ", but"
click at [565, 63] on span "Replace all" at bounding box center [570, 63] width 33 height 7
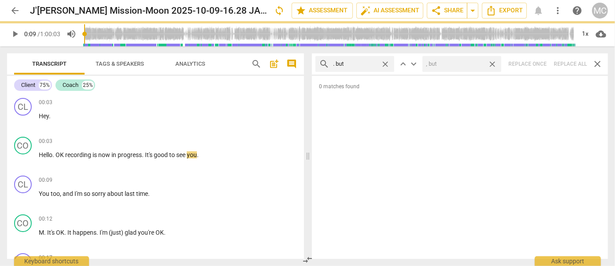
click at [491, 63] on span "close" at bounding box center [491, 63] width 9 height 9
click at [384, 60] on span "close" at bounding box center [384, 63] width 9 height 9
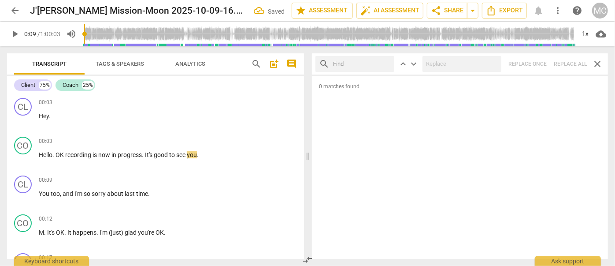
click at [357, 62] on input "text" at bounding box center [362, 64] width 58 height 14
type input ". so"
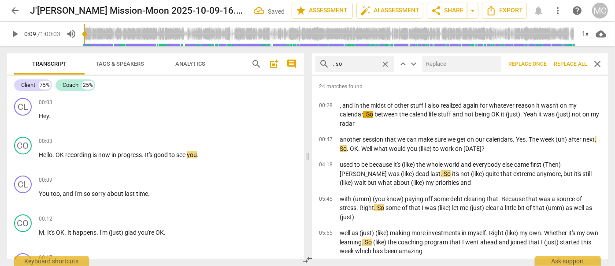
click at [455, 69] on input "text" at bounding box center [459, 64] width 75 height 14
type input ", so"
click at [568, 65] on span "Replace all" at bounding box center [570, 63] width 33 height 7
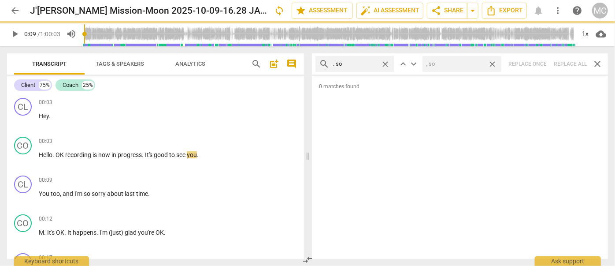
click at [491, 64] on span "close" at bounding box center [491, 63] width 9 height 9
click at [385, 63] on span "close" at bounding box center [384, 63] width 9 height 9
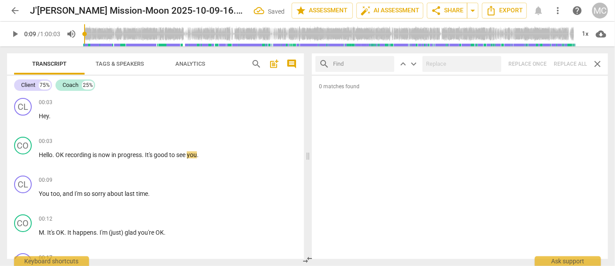
drag, startPoint x: 360, startPoint y: 64, endPoint x: 365, endPoint y: 55, distance: 10.2
click at [360, 64] on input "text" at bounding box center [362, 64] width 58 height 14
type input ". or"
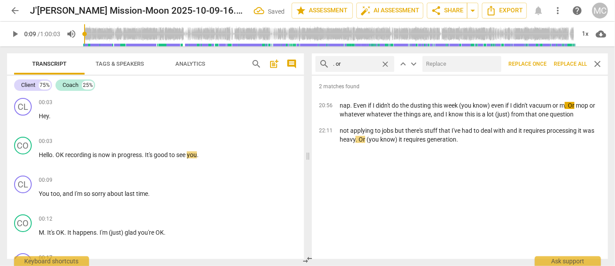
click at [436, 65] on input "text" at bounding box center [459, 64] width 75 height 14
type input ", or"
drag, startPoint x: 568, startPoint y: 69, endPoint x: 517, endPoint y: 72, distance: 50.8
click at [568, 69] on button "Replace all" at bounding box center [570, 64] width 40 height 16
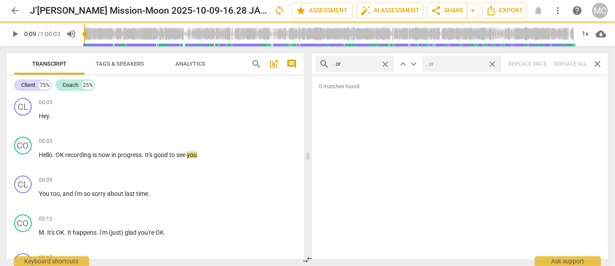
drag, startPoint x: 493, startPoint y: 63, endPoint x: 468, endPoint y: 62, distance: 25.1
click at [493, 63] on span "close" at bounding box center [491, 63] width 9 height 9
click at [388, 62] on span "close" at bounding box center [384, 63] width 9 height 9
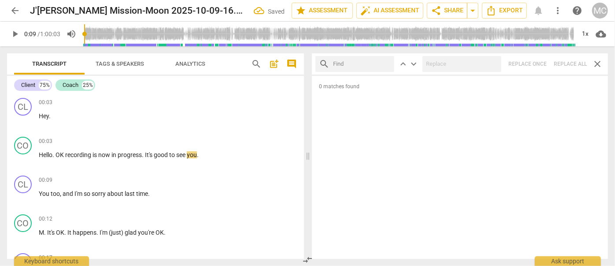
click at [365, 62] on input "text" at bounding box center [362, 64] width 58 height 14
type input ". because"
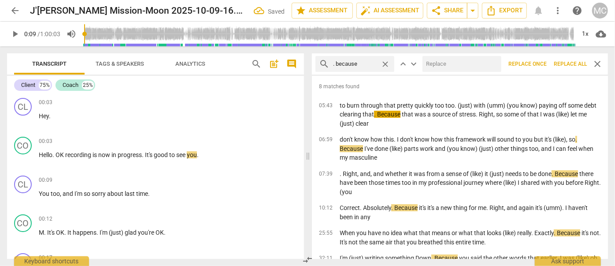
click at [453, 64] on input "text" at bounding box center [459, 64] width 75 height 14
type input ", because"
click at [562, 65] on span "Replace all" at bounding box center [570, 63] width 33 height 7
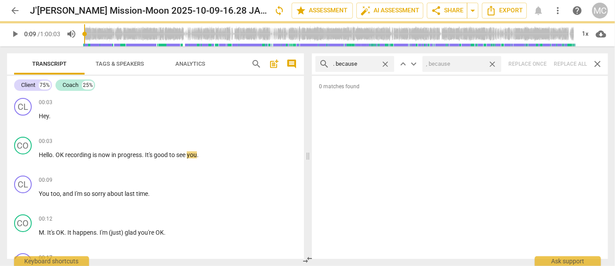
click at [496, 64] on span "close" at bounding box center [491, 63] width 9 height 9
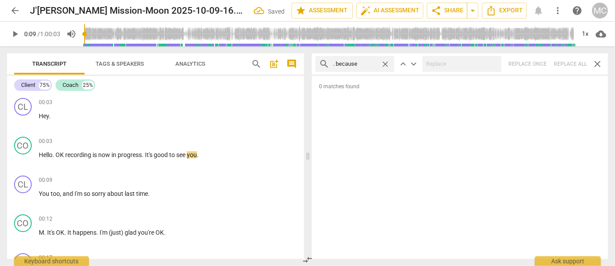
click at [381, 63] on span "close" at bounding box center [384, 63] width 9 height 9
click at [362, 64] on input "text" at bounding box center [362, 64] width 58 height 14
type input "? and"
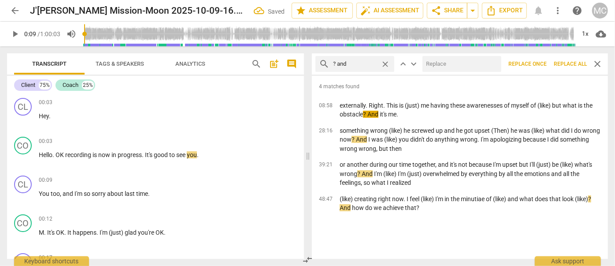
click at [471, 61] on input "text" at bounding box center [459, 64] width 75 height 14
type input "? (and)"
click at [569, 61] on span "Replace all" at bounding box center [570, 63] width 33 height 7
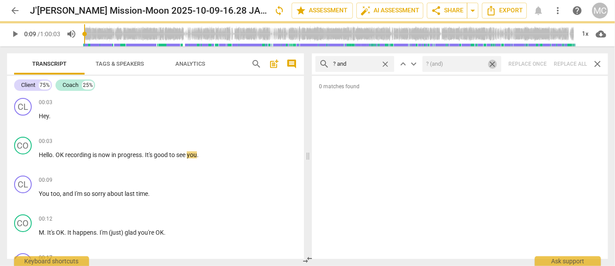
click at [495, 65] on span "close" at bounding box center [491, 63] width 9 height 9
click at [385, 63] on span "close" at bounding box center [384, 63] width 9 height 9
click at [366, 64] on input "text" at bounding box center [362, 64] width 58 height 14
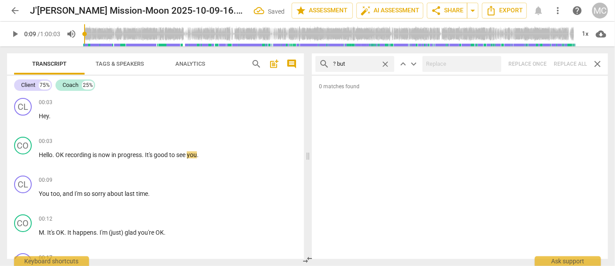
type input "? but"
click at [565, 64] on div "search ? but close keyboard_arrow_up keyboard_arrow_down Replace once Replace a…" at bounding box center [460, 63] width 296 height 21
click at [386, 64] on span "close" at bounding box center [384, 63] width 9 height 9
type input "11"
click at [358, 65] on input "text" at bounding box center [362, 64] width 58 height 14
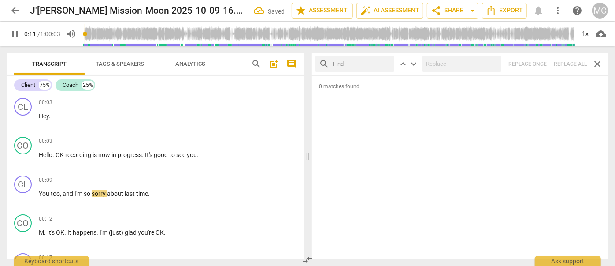
type input "12"
type input "?"
type input "12"
type input "? So"
type input "12"
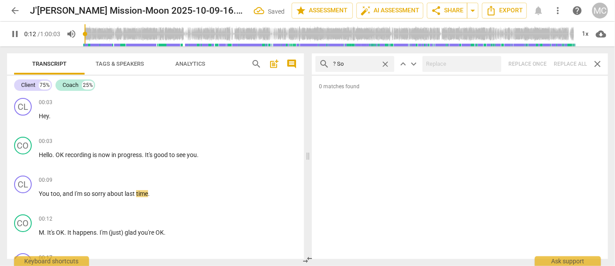
type input "? So"
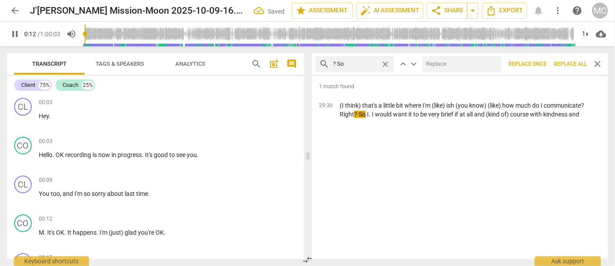
click at [445, 65] on input "text" at bounding box center [459, 64] width 75 height 14
type input "13"
type input "?"
type input "13"
type input "? (so"
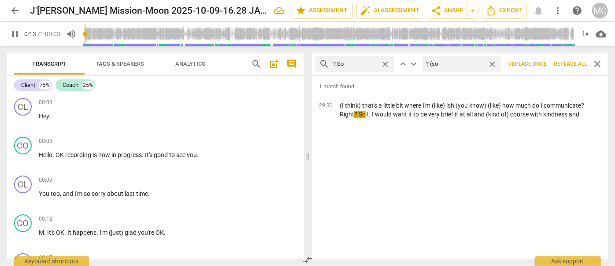
type input "14"
type input "? (so)"
type input "14"
type input "? (so)"
click at [567, 67] on span "Replace all" at bounding box center [570, 63] width 33 height 7
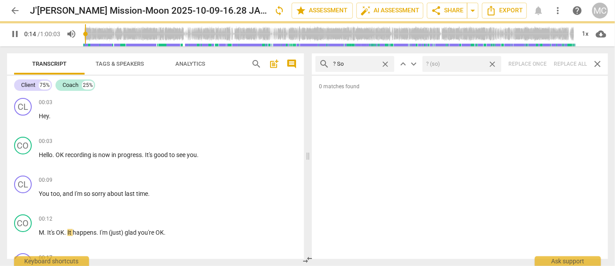
click at [495, 63] on span "close" at bounding box center [491, 63] width 9 height 9
type input "15"
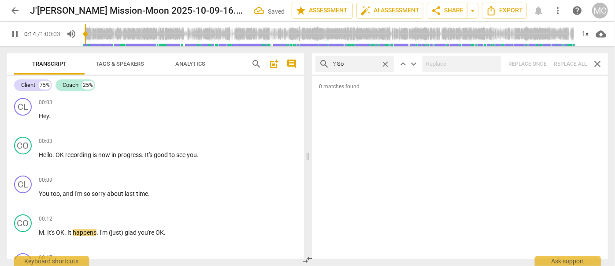
type input "15"
click at [385, 64] on span "close" at bounding box center [384, 63] width 9 height 9
click at [360, 65] on input "text" at bounding box center [362, 64] width 58 height 14
type input "16"
type input "?"
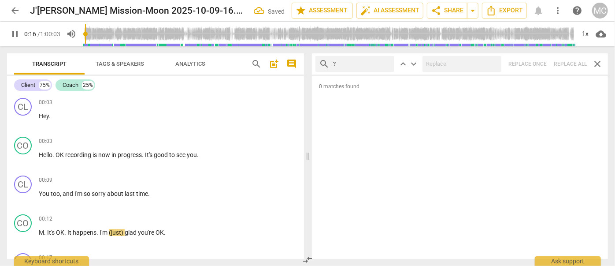
type input "16"
type input "? Or"
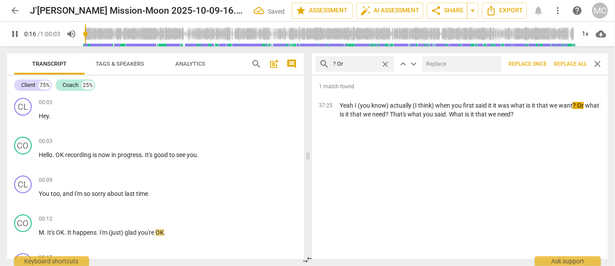
click at [452, 63] on input "text" at bounding box center [459, 64] width 75 height 14
type input "17"
type input "?"
type input "17"
type input "?"
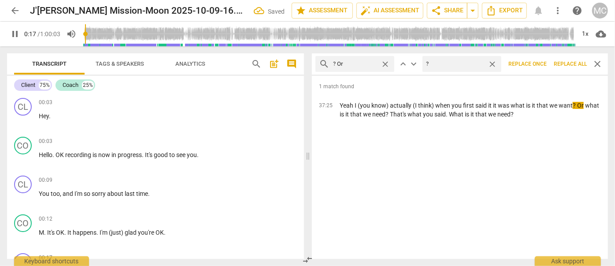
scroll to position [171, 0]
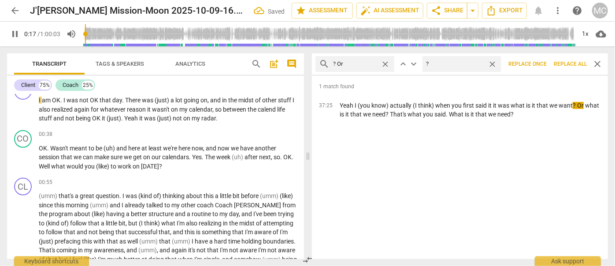
type input "18"
type input "? (or"
type input "18"
type input "? (or)"
type input "19"
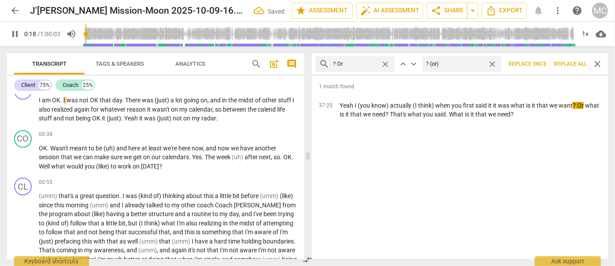
type input "? (or)"
click at [569, 65] on span "Replace all" at bounding box center [570, 63] width 33 height 7
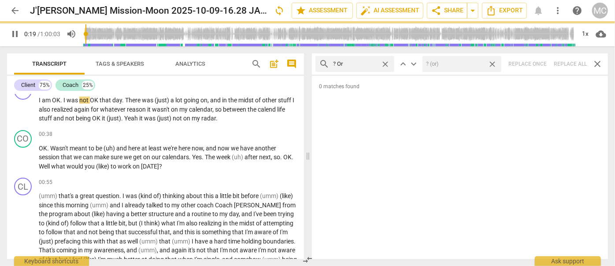
type input "19"
click at [491, 64] on span "close" at bounding box center [491, 63] width 9 height 9
type input "20"
click at [386, 63] on span "close" at bounding box center [384, 63] width 9 height 9
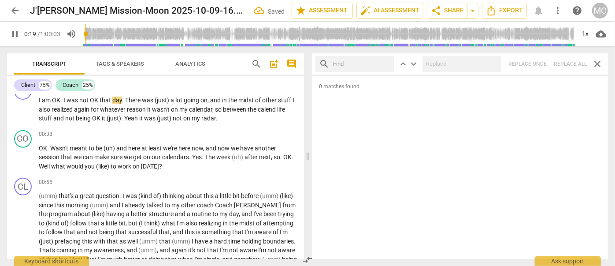
click at [362, 62] on input "text" at bounding box center [362, 64] width 58 height 14
type input "21"
type input "? Be"
type input "21"
type input "? Becuas"
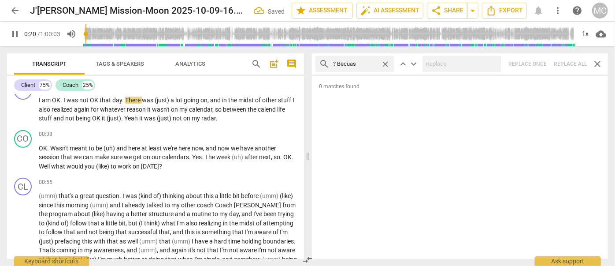
type input "21"
type input "? Becuase"
type input "21"
type input "? Bec"
type input "22"
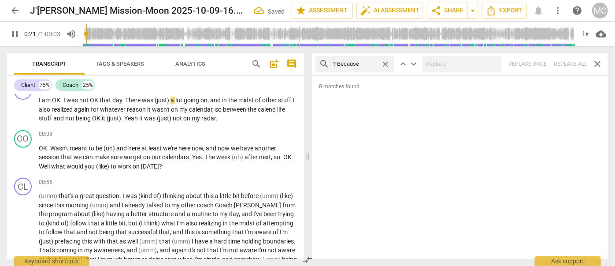
type input "? Because"
type input "23"
drag, startPoint x: 570, startPoint y: 61, endPoint x: 507, endPoint y: 76, distance: 64.8
click at [570, 60] on div "search ? Because close keyboard_arrow_up keyboard_arrow_down Replace once Repla…" at bounding box center [460, 63] width 296 height 21
click at [384, 64] on span "close" at bounding box center [384, 63] width 9 height 9
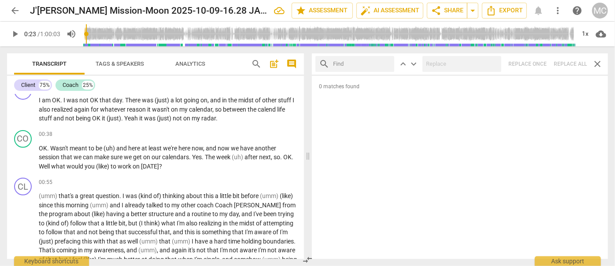
click at [374, 65] on input "text" at bounding box center [362, 64] width 58 height 14
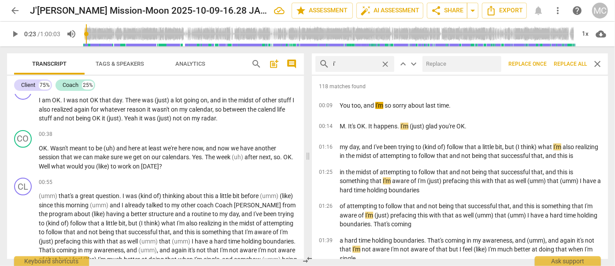
type input "i"
type input "I'm"
click at [444, 66] on input "text" at bounding box center [459, 64] width 75 height 14
type input "I am"
click at [569, 63] on span "Replace all" at bounding box center [570, 63] width 33 height 7
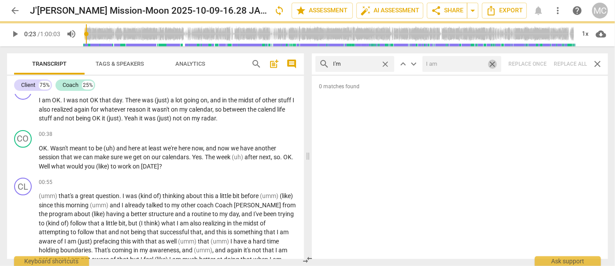
click at [495, 64] on span "close" at bounding box center [491, 63] width 9 height 9
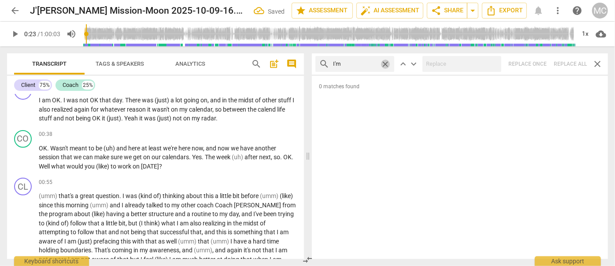
click at [386, 63] on span "close" at bounding box center [384, 63] width 9 height 9
click at [365, 62] on input "text" at bounding box center [362, 64] width 58 height 14
type input "I'll"
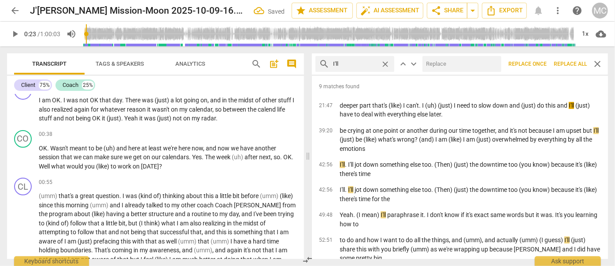
click at [454, 66] on input "text" at bounding box center [459, 64] width 75 height 14
type input "I will"
drag, startPoint x: 572, startPoint y: 66, endPoint x: 498, endPoint y: 64, distance: 74.0
click at [572, 66] on span "Replace all" at bounding box center [570, 63] width 33 height 7
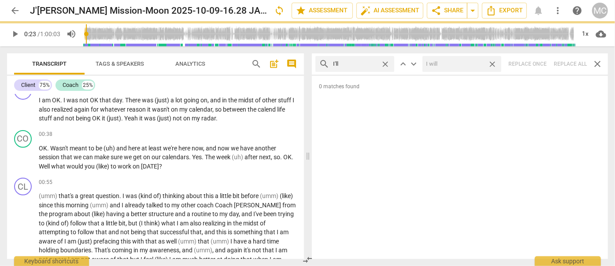
click at [494, 64] on span "close" at bounding box center [491, 63] width 9 height 9
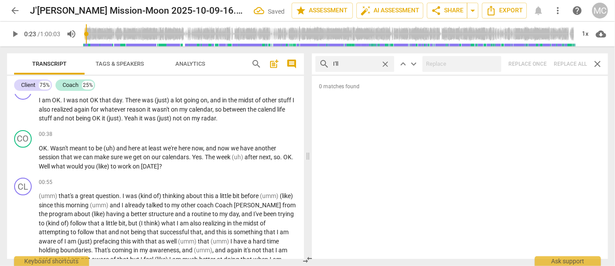
click at [387, 64] on span "close" at bounding box center [384, 63] width 9 height 9
click at [366, 64] on input "text" at bounding box center [362, 64] width 58 height 14
type input "you'll"
click at [560, 62] on div "search you'll close keyboard_arrow_up keyboard_arrow_down Replace once Replace …" at bounding box center [460, 63] width 296 height 21
click at [383, 63] on span "close" at bounding box center [384, 63] width 9 height 9
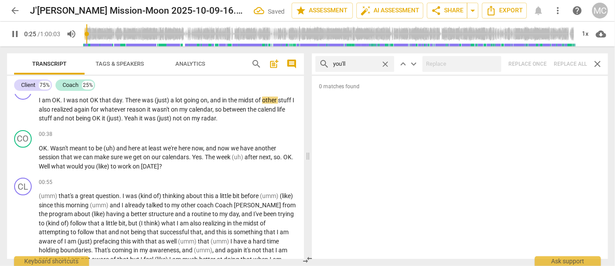
type input "26"
click at [358, 64] on input "text" at bounding box center [362, 64] width 58 height 14
type input "26"
type input "he"
type input "26"
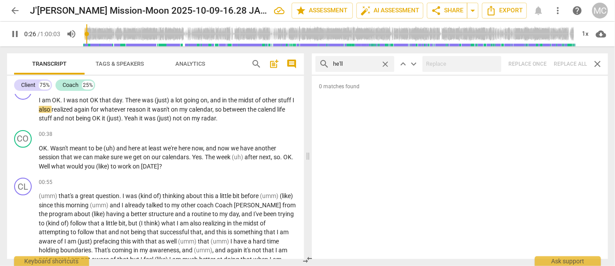
type input "he'll"
type input "27"
drag, startPoint x: 572, startPoint y: 64, endPoint x: 511, endPoint y: 66, distance: 60.8
click at [572, 64] on div "search he'll close keyboard_arrow_up keyboard_arrow_down Replace once Replace a…" at bounding box center [460, 63] width 296 height 21
drag, startPoint x: 383, startPoint y: 64, endPoint x: 373, endPoint y: 64, distance: 9.7
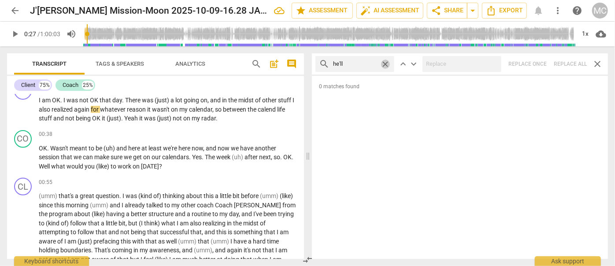
click at [383, 64] on span "close" at bounding box center [384, 63] width 9 height 9
drag, startPoint x: 363, startPoint y: 64, endPoint x: 360, endPoint y: 68, distance: 4.8
click at [363, 64] on input "text" at bounding box center [362, 64] width 58 height 14
type input "she'll"
click at [573, 61] on div "search she'll close keyboard_arrow_up keyboard_arrow_down Replace once Replace …" at bounding box center [460, 63] width 296 height 21
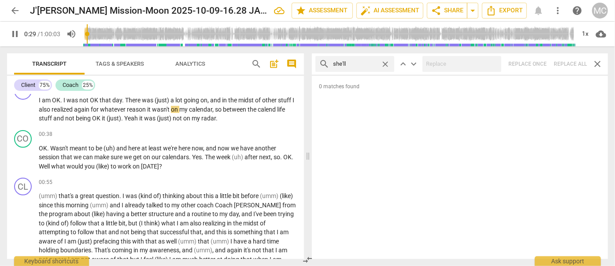
click at [384, 62] on span "close" at bounding box center [384, 63] width 9 height 9
type input "29"
click at [366, 62] on input "text" at bounding box center [362, 64] width 58 height 14
type input "30"
type input "it"
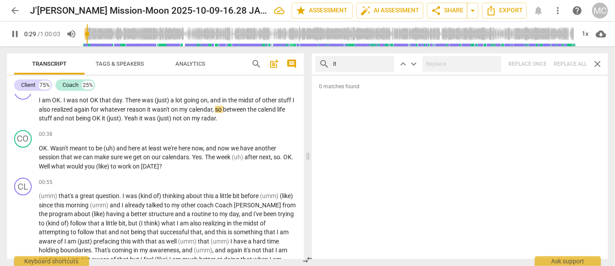
type input "30"
type input "it'll"
type input "31"
click at [569, 63] on div "search it'll close keyboard_arrow_up keyboard_arrow_down Replace once Replace a…" at bounding box center [460, 63] width 296 height 21
click at [385, 62] on span "close" at bounding box center [384, 63] width 9 height 9
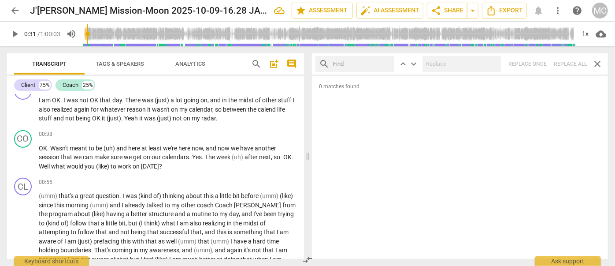
click at [366, 62] on input "text" at bounding box center [362, 64] width 58 height 14
type input "we'll"
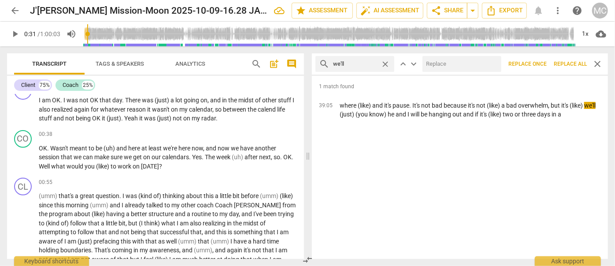
click at [434, 62] on input "text" at bounding box center [459, 64] width 75 height 14
type input "we will"
click at [569, 63] on span "Replace all" at bounding box center [570, 63] width 33 height 7
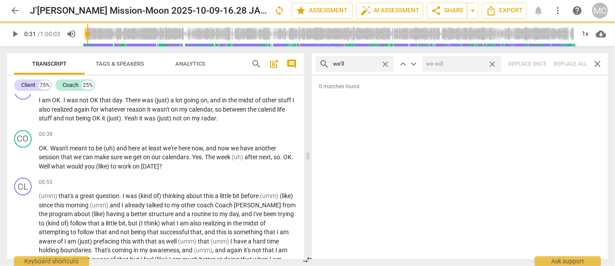
drag, startPoint x: 495, startPoint y: 63, endPoint x: 452, endPoint y: 68, distance: 43.8
click at [495, 63] on span "close" at bounding box center [491, 63] width 9 height 9
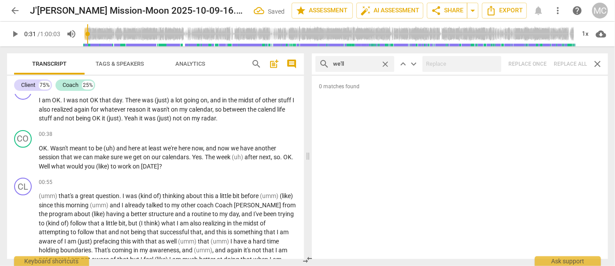
click at [387, 64] on span "close" at bounding box center [384, 63] width 9 height 9
click at [363, 65] on input "text" at bounding box center [362, 64] width 58 height 14
type input "they'll"
drag, startPoint x: 572, startPoint y: 64, endPoint x: 508, endPoint y: 71, distance: 64.2
click at [572, 64] on div "search they'll close keyboard_arrow_up keyboard_arrow_down Replace once Replace…" at bounding box center [460, 63] width 296 height 21
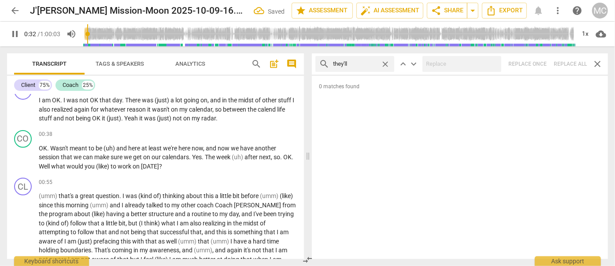
type input "33"
drag, startPoint x: 384, startPoint y: 63, endPoint x: 373, endPoint y: 64, distance: 11.0
click at [384, 63] on span "close" at bounding box center [384, 63] width 9 height 9
click at [372, 64] on input "text" at bounding box center [362, 64] width 58 height 14
type input "34"
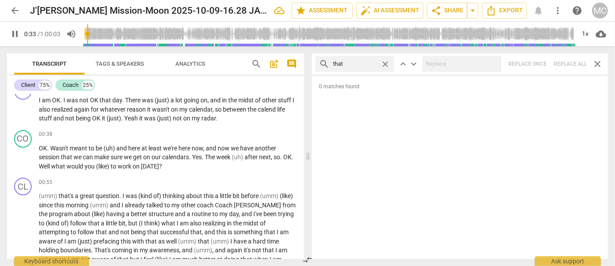
type input "that'"
type input "34"
type input "that'll"
type input "35"
click at [572, 63] on div "search that'll close keyboard_arrow_up keyboard_arrow_down Replace once Replace…" at bounding box center [460, 63] width 296 height 21
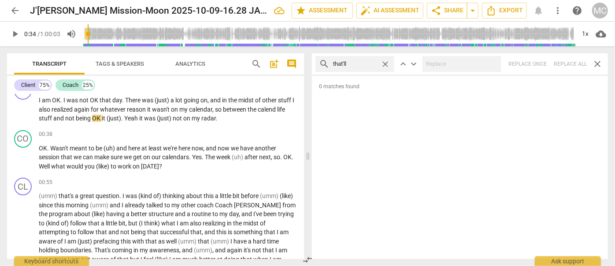
click at [389, 63] on span "close" at bounding box center [384, 63] width 9 height 9
click at [369, 63] on input "text" at bounding box center [362, 64] width 58 height 14
type input "you're"
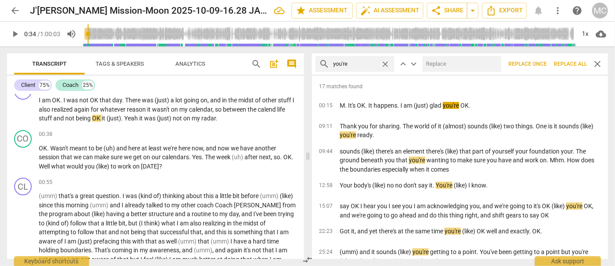
click at [455, 68] on input "text" at bounding box center [459, 64] width 75 height 14
type input "you are"
click at [571, 65] on span "Replace all" at bounding box center [570, 63] width 33 height 7
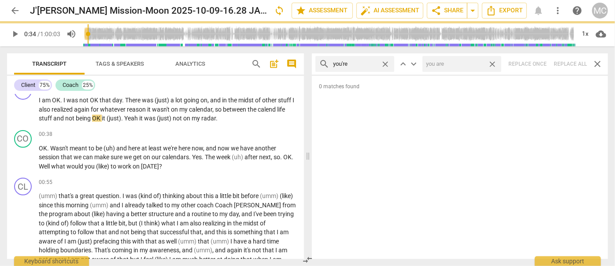
drag, startPoint x: 492, startPoint y: 64, endPoint x: 409, endPoint y: 71, distance: 83.1
click at [492, 64] on span "close" at bounding box center [491, 63] width 9 height 9
click at [385, 63] on span "close" at bounding box center [384, 63] width 9 height 9
drag, startPoint x: 357, startPoint y: 63, endPoint x: 339, endPoint y: 54, distance: 20.1
click at [357, 63] on input "text" at bounding box center [362, 64] width 58 height 14
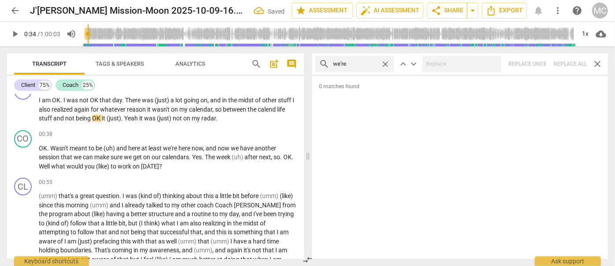
type input "we're"
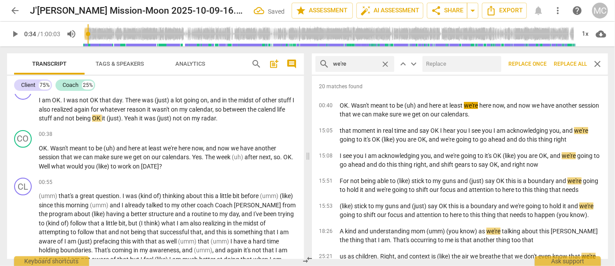
click at [457, 63] on input "text" at bounding box center [459, 64] width 75 height 14
type input "we are"
click at [572, 66] on span "Replace all" at bounding box center [570, 63] width 33 height 7
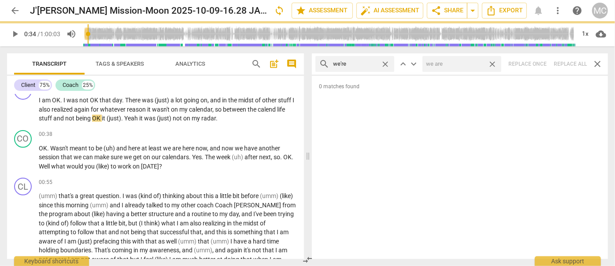
click at [494, 65] on span "close" at bounding box center [491, 63] width 9 height 9
click at [387, 63] on span "close" at bounding box center [384, 63] width 9 height 9
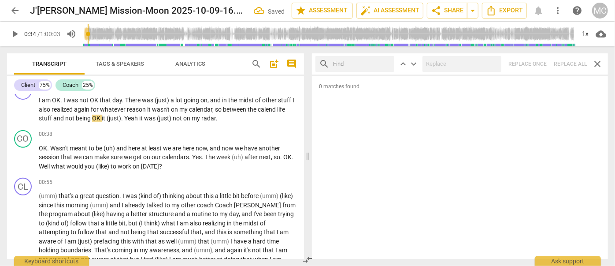
click at [362, 62] on input "text" at bounding box center [362, 64] width 58 height 14
type input "they're"
click at [571, 65] on div "search they're close keyboard_arrow_up keyboard_arrow_down Replace once Replace…" at bounding box center [460, 63] width 296 height 21
type input "37"
drag, startPoint x: 385, startPoint y: 63, endPoint x: 366, endPoint y: 65, distance: 19.0
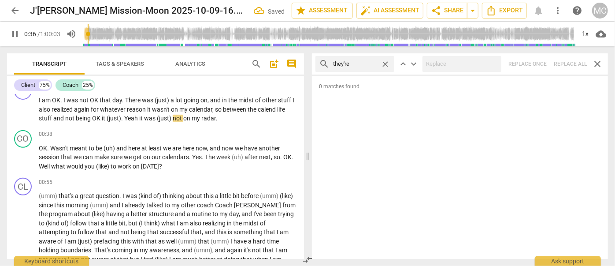
click at [385, 63] on span "close" at bounding box center [384, 63] width 9 height 9
click at [362, 65] on input "text" at bounding box center [362, 64] width 58 height 14
type input "37"
type input "aren"
type input "38"
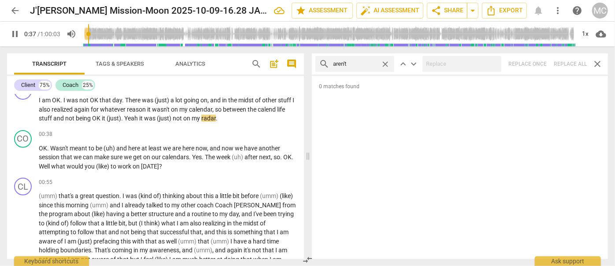
type input "aren't"
click at [568, 64] on div "search aren't close keyboard_arrow_up keyboard_arrow_down Replace once Replace …" at bounding box center [460, 63] width 296 height 21
drag, startPoint x: 388, startPoint y: 63, endPoint x: 377, endPoint y: 62, distance: 11.1
click at [388, 63] on span "close" at bounding box center [384, 63] width 9 height 9
type input "41"
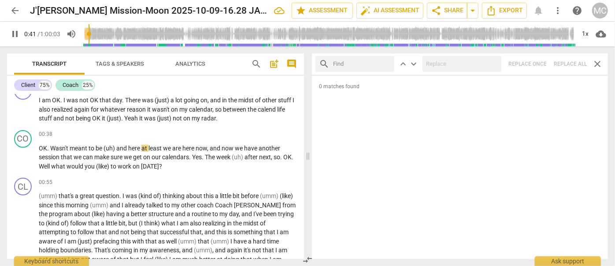
click at [371, 63] on input "text" at bounding box center [362, 64] width 58 height 14
type input "42"
type input "isn'"
type input "42"
type input "isn't"
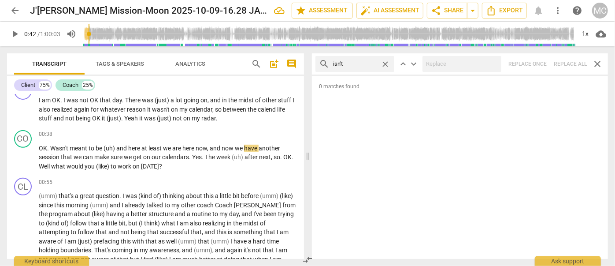
type input "43"
click at [569, 63] on div "search isn't close keyboard_arrow_up keyboard_arrow_down Replace once Replace a…" at bounding box center [460, 63] width 296 height 21
drag, startPoint x: 384, startPoint y: 64, endPoint x: 372, endPoint y: 64, distance: 12.3
click at [384, 64] on span "close" at bounding box center [384, 63] width 9 height 9
click at [365, 64] on input "text" at bounding box center [362, 64] width 58 height 14
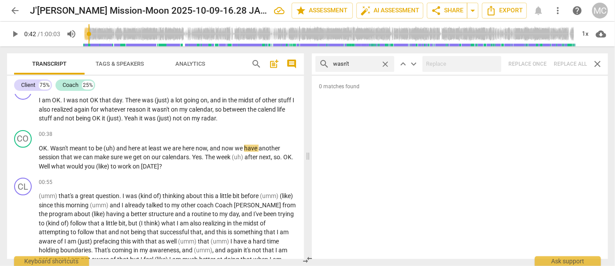
type input "wasn't"
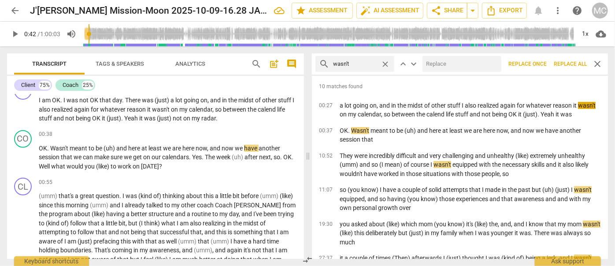
click at [463, 65] on input "text" at bounding box center [459, 64] width 75 height 14
type input "was not"
click at [572, 63] on span "Replace all" at bounding box center [570, 63] width 33 height 7
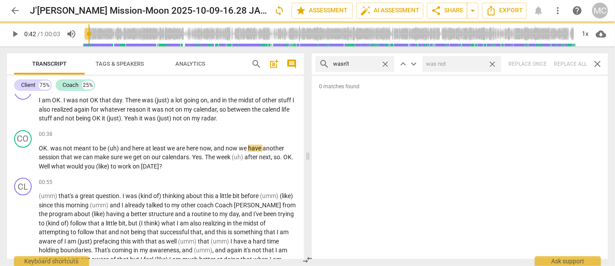
click at [495, 64] on span "close" at bounding box center [491, 63] width 9 height 9
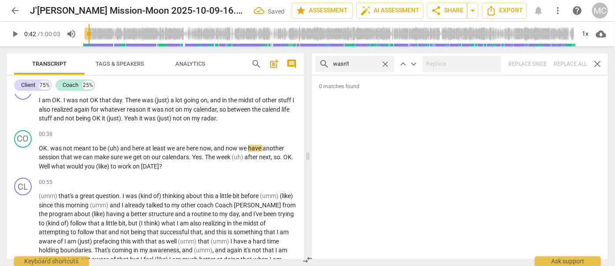
click at [385, 62] on span "close" at bounding box center [384, 63] width 9 height 9
click at [351, 63] on input "text" at bounding box center [362, 64] width 58 height 14
type input "weren't"
click at [567, 63] on div "search weren't close keyboard_arrow_up keyboard_arrow_down Replace once Replace…" at bounding box center [460, 63] width 296 height 21
type input "44"
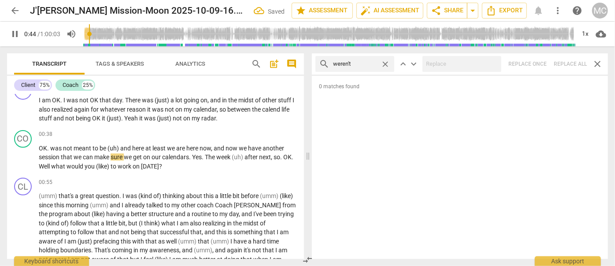
click at [383, 60] on span "close" at bounding box center [384, 63] width 9 height 9
click at [369, 63] on input "text" at bounding box center [362, 64] width 58 height 14
type input "46"
type input "have"
type input "46"
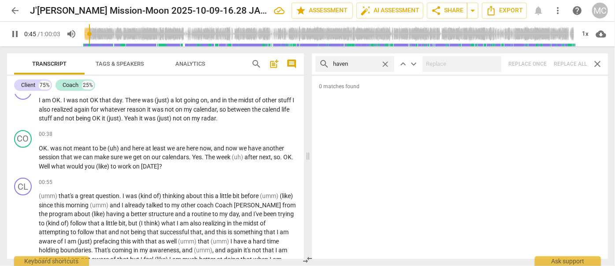
type input "haven'"
type input "46"
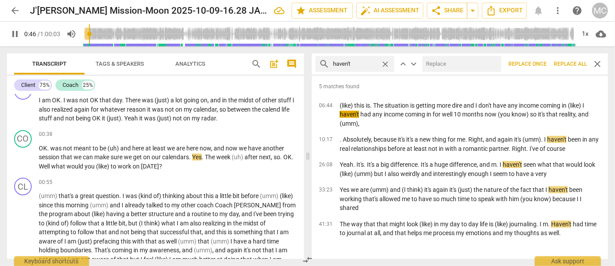
click at [457, 60] on input "text" at bounding box center [459, 64] width 75 height 14
click at [574, 62] on span "Replace all" at bounding box center [570, 63] width 33 height 7
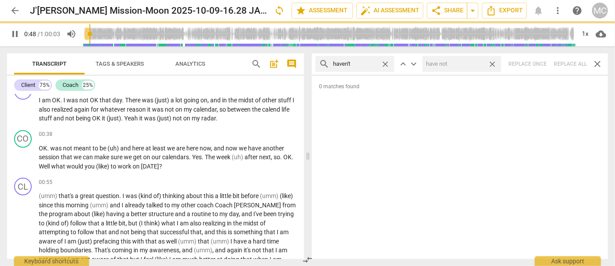
click at [491, 64] on span "close" at bounding box center [491, 63] width 9 height 9
click at [383, 62] on span "close" at bounding box center [384, 63] width 9 height 9
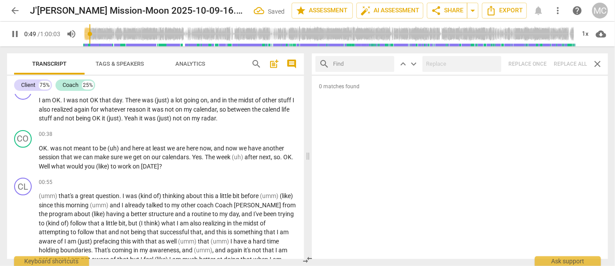
click at [361, 63] on input "text" at bounding box center [362, 64] width 58 height 14
click at [454, 71] on div at bounding box center [461, 64] width 79 height 16
click at [564, 63] on div "search hasn't close keyboard_arrow_up keyboard_arrow_down Replace once Replace …" at bounding box center [460, 63] width 296 height 21
drag, startPoint x: 385, startPoint y: 64, endPoint x: 373, endPoint y: 63, distance: 11.5
click at [385, 63] on span "close" at bounding box center [384, 63] width 9 height 9
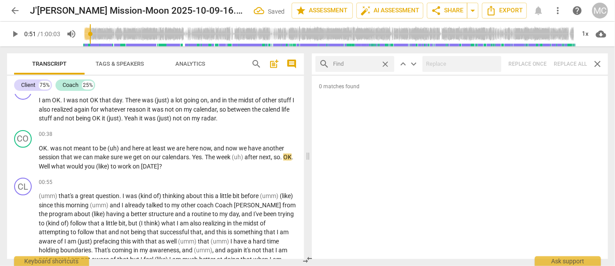
click at [373, 63] on input "text" at bounding box center [355, 64] width 44 height 14
click at [570, 59] on div "search hadn't close keyboard_arrow_up keyboard_arrow_down Replace once Replace …" at bounding box center [460, 63] width 296 height 21
click at [387, 64] on span "close" at bounding box center [384, 63] width 9 height 9
click at [359, 63] on input "text" at bounding box center [362, 64] width 58 height 14
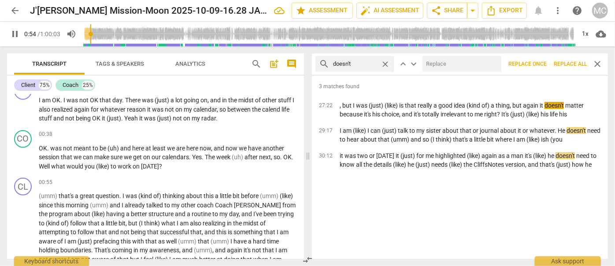
click at [449, 63] on input "text" at bounding box center [459, 64] width 75 height 14
click at [572, 64] on span "Replace all" at bounding box center [570, 63] width 33 height 7
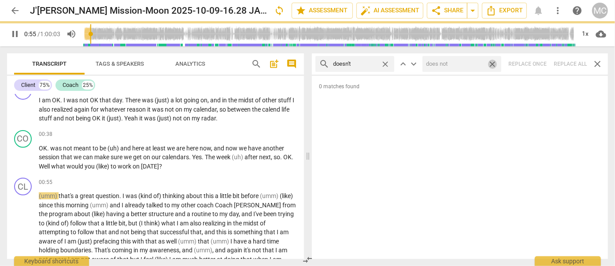
drag, startPoint x: 495, startPoint y: 65, endPoint x: 385, endPoint y: 61, distance: 110.6
click at [495, 65] on span "close" at bounding box center [491, 63] width 9 height 9
click at [385, 61] on span "close" at bounding box center [384, 63] width 9 height 9
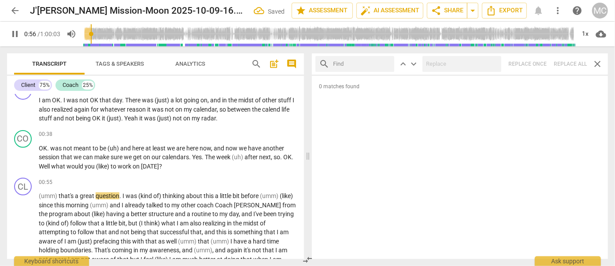
click at [362, 65] on input "text" at bounding box center [362, 64] width 58 height 14
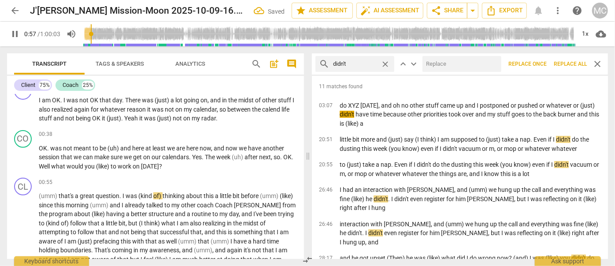
click at [465, 65] on input "text" at bounding box center [459, 64] width 75 height 14
click at [575, 64] on span "Replace all" at bounding box center [570, 63] width 33 height 7
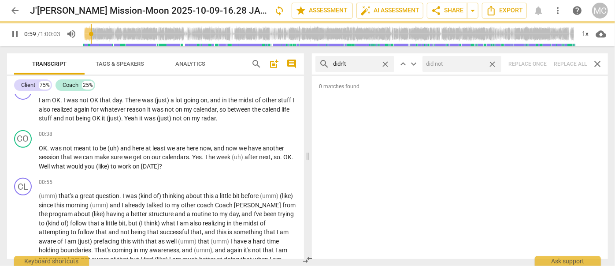
click at [491, 64] on span "close" at bounding box center [491, 63] width 9 height 9
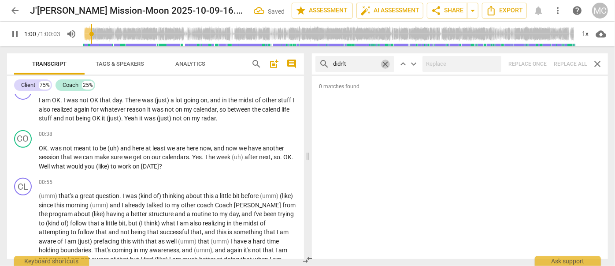
click at [385, 61] on span "close" at bounding box center [384, 63] width 9 height 9
click at [374, 63] on input "text" at bounding box center [362, 64] width 58 height 14
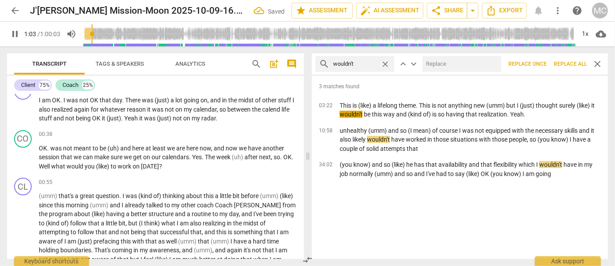
click at [451, 61] on input "text" at bounding box center [459, 64] width 75 height 14
click at [586, 68] on button "Replace all" at bounding box center [570, 64] width 40 height 16
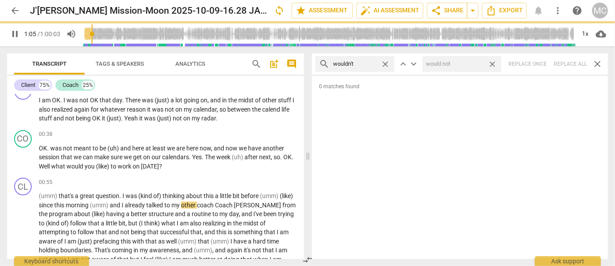
drag, startPoint x: 495, startPoint y: 65, endPoint x: 416, endPoint y: 73, distance: 79.3
click at [495, 65] on span "close" at bounding box center [491, 63] width 9 height 9
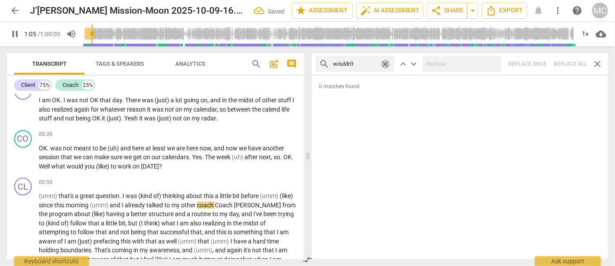
click at [387, 63] on span "close" at bounding box center [384, 63] width 9 height 9
click at [380, 63] on input "text" at bounding box center [362, 64] width 58 height 14
click at [566, 64] on div "search shouldn't close keyboard_arrow_up keyboard_arrow_down Replace once Repla…" at bounding box center [460, 63] width 296 height 21
click at [386, 63] on span "close" at bounding box center [384, 63] width 9 height 9
click at [360, 62] on input "text" at bounding box center [362, 64] width 58 height 14
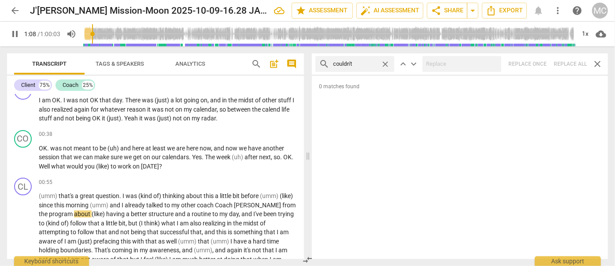
click at [567, 63] on div "search couldn't close keyboard_arrow_up keyboard_arrow_down Replace once Replac…" at bounding box center [460, 63] width 296 height 21
click at [388, 65] on span "close" at bounding box center [384, 63] width 9 height 9
drag, startPoint x: 369, startPoint y: 64, endPoint x: 362, endPoint y: 64, distance: 7.9
click at [369, 64] on input "text" at bounding box center [362, 64] width 58 height 14
click at [578, 67] on div "search won't close keyboard_arrow_up keyboard_arrow_down Replace once Replace a…" at bounding box center [460, 63] width 296 height 21
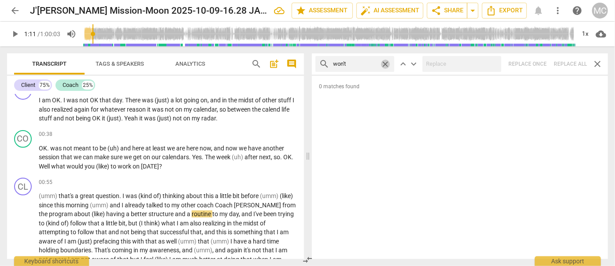
click at [388, 62] on span "close" at bounding box center [384, 63] width 9 height 9
click at [358, 69] on input "text" at bounding box center [355, 64] width 44 height 14
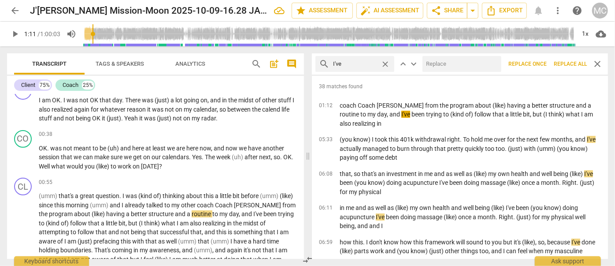
click at [436, 68] on input "text" at bounding box center [459, 64] width 75 height 14
click at [560, 61] on span "Replace all" at bounding box center [570, 63] width 33 height 7
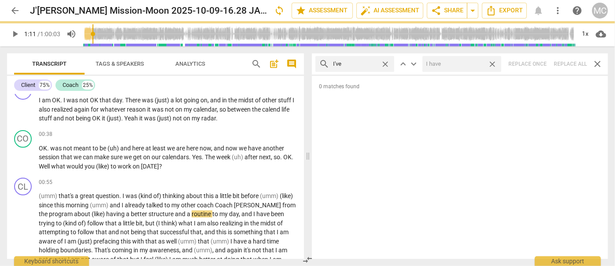
click at [494, 64] on span "close" at bounding box center [491, 63] width 9 height 9
click at [385, 63] on span "close" at bounding box center [384, 63] width 9 height 9
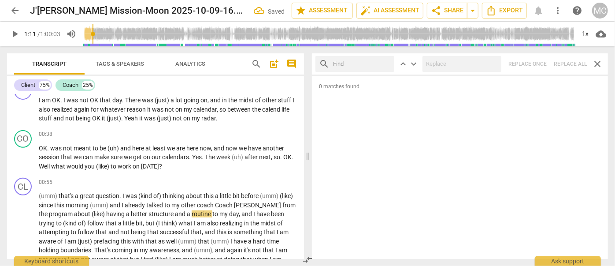
click at [352, 64] on input "text" at bounding box center [362, 64] width 58 height 14
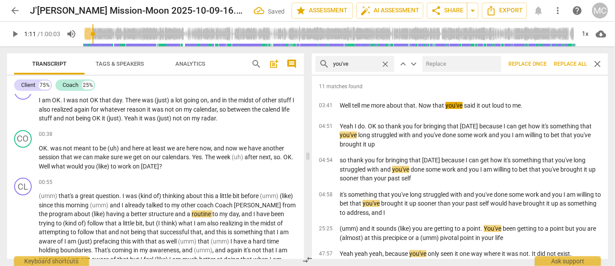
click at [447, 63] on input "text" at bounding box center [459, 64] width 75 height 14
click at [569, 66] on span "Replace all" at bounding box center [570, 63] width 33 height 7
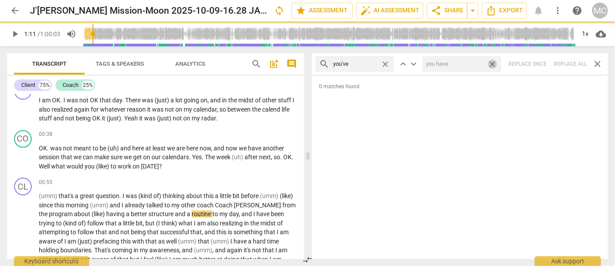
drag, startPoint x: 492, startPoint y: 63, endPoint x: 385, endPoint y: 64, distance: 106.6
click at [492, 63] on span "close" at bounding box center [491, 63] width 9 height 9
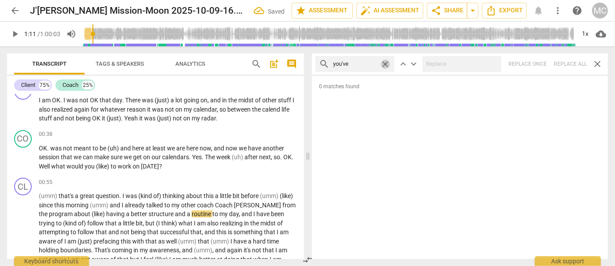
click at [386, 63] on span "close" at bounding box center [384, 63] width 9 height 9
click at [362, 66] on input "text" at bounding box center [355, 64] width 44 height 14
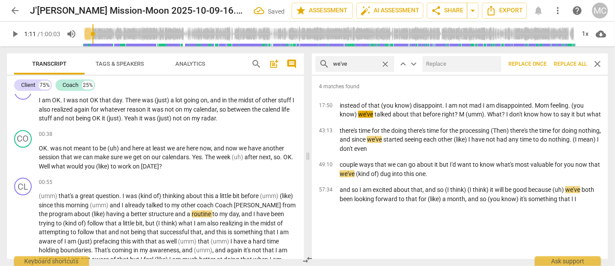
click at [430, 65] on input "text" at bounding box center [459, 64] width 75 height 14
click at [570, 58] on button "Replace all" at bounding box center [570, 64] width 40 height 16
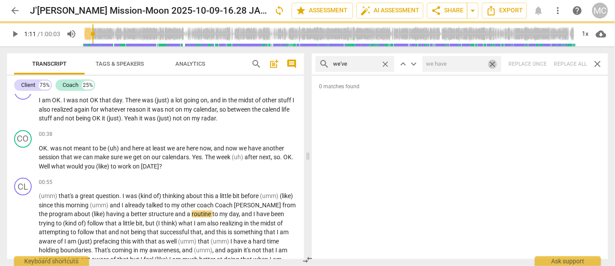
click at [494, 63] on span "close" at bounding box center [491, 63] width 9 height 9
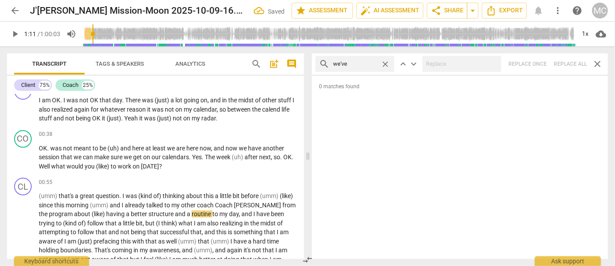
click at [386, 63] on span "close" at bounding box center [384, 63] width 9 height 9
click at [376, 64] on input "text" at bounding box center [362, 64] width 58 height 14
click at [573, 62] on div "search they've close keyboard_arrow_up keyboard_arrow_down Replace once Replace…" at bounding box center [460, 63] width 296 height 21
click at [385, 64] on span "close" at bounding box center [384, 63] width 9 height 9
click at [381, 64] on input "text" at bounding box center [362, 64] width 58 height 14
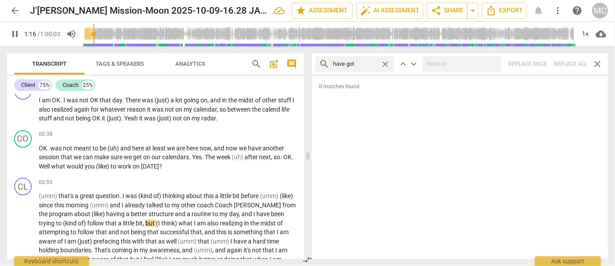
click at [564, 63] on div "search have got close keyboard_arrow_up keyboard_arrow_down Replace once Replac…" at bounding box center [460, 63] width 296 height 21
drag, startPoint x: 386, startPoint y: 63, endPoint x: 366, endPoint y: 65, distance: 20.4
click at [386, 63] on span "close" at bounding box center [384, 63] width 9 height 9
click at [364, 65] on input "text" at bounding box center [362, 64] width 58 height 14
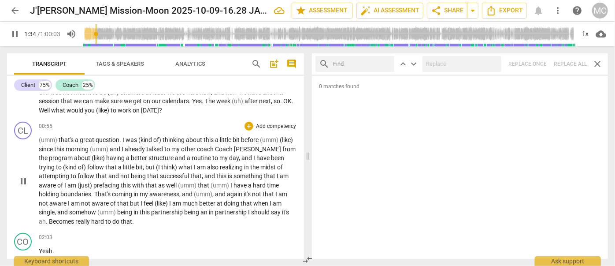
scroll to position [251, 0]
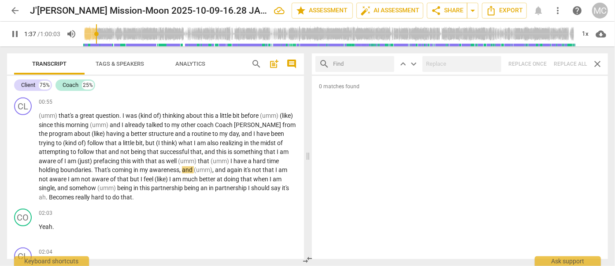
click at [18, 33] on span "pause" at bounding box center [15, 34] width 11 height 11
drag, startPoint x: 169, startPoint y: 179, endPoint x: 138, endPoint y: 179, distance: 30.4
click at [138, 179] on p "(umm) that's a great question . I was (kind of) thinking about this a little bi…" at bounding box center [168, 156] width 258 height 90
copy p "I feel (like)"
click at [347, 63] on input "text" at bounding box center [362, 64] width 58 height 14
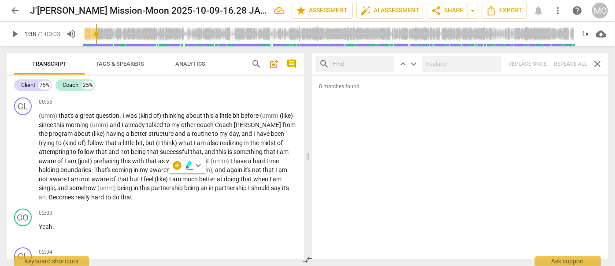
paste input "I feel (like)"
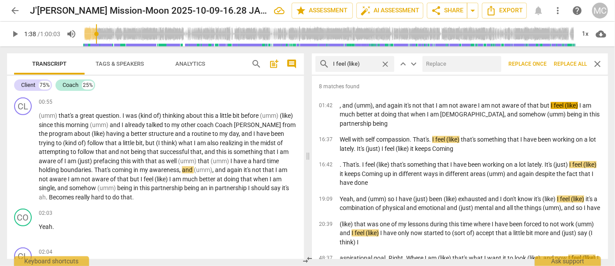
click at [441, 58] on input "text" at bounding box center [459, 64] width 75 height 14
click at [560, 63] on span "Replace all" at bounding box center [570, 63] width 33 height 7
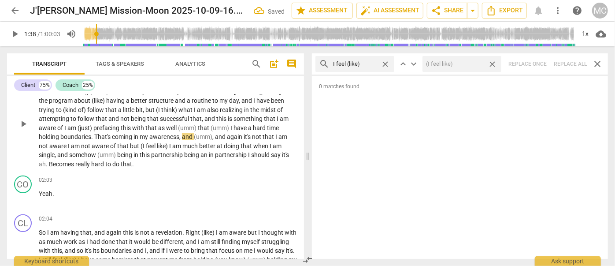
scroll to position [291, 0]
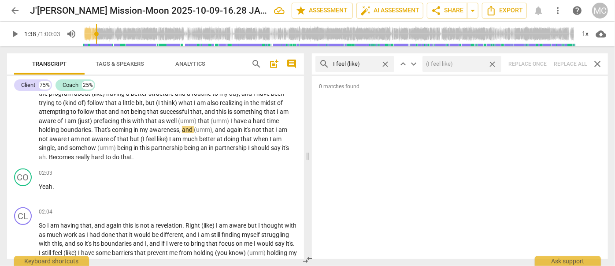
click at [384, 60] on span "close" at bounding box center [384, 63] width 9 height 9
click at [365, 60] on input "text" at bounding box center [362, 64] width 58 height 14
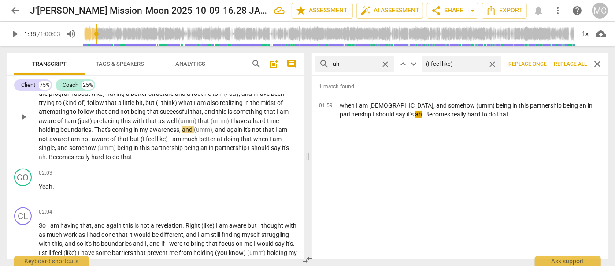
click at [223, 117] on span "(umm)" at bounding box center [220, 120] width 20 height 7
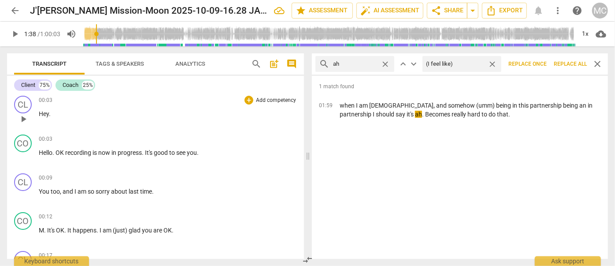
scroll to position [0, 0]
